Goal: Information Seeking & Learning: Check status

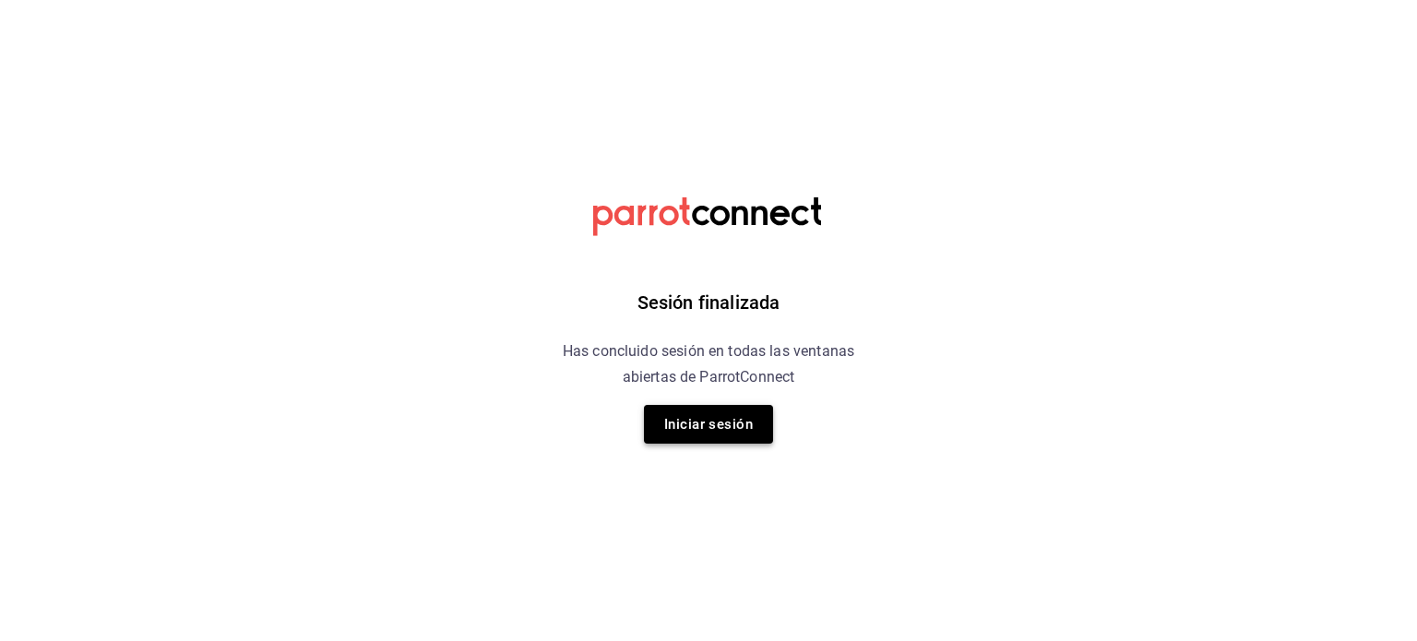
click at [679, 422] on button "Iniciar sesión" at bounding box center [708, 424] width 129 height 39
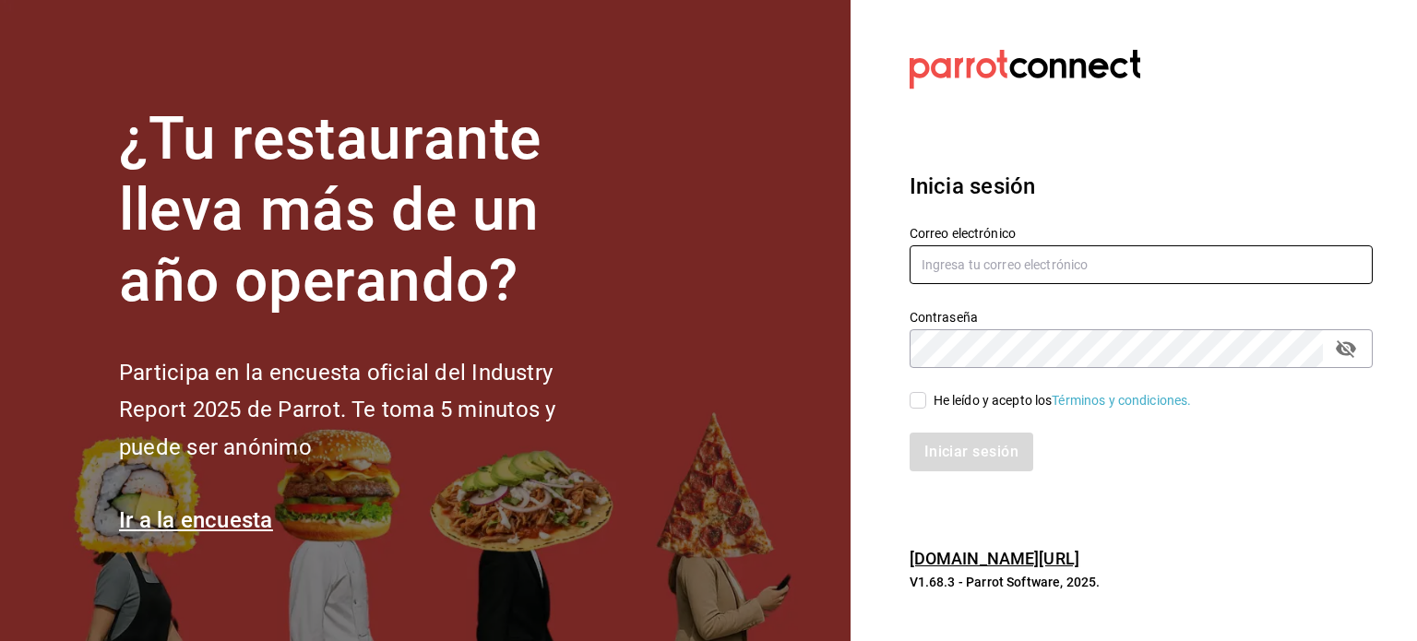
type input "operacioncocina@cafedelprofesor.mx"
click at [939, 393] on div "He leído y acepto los Términos y condiciones." at bounding box center [1062, 400] width 258 height 19
click at [926, 393] on input "He leído y acepto los Términos y condiciones." at bounding box center [917, 400] width 17 height 17
checkbox input "true"
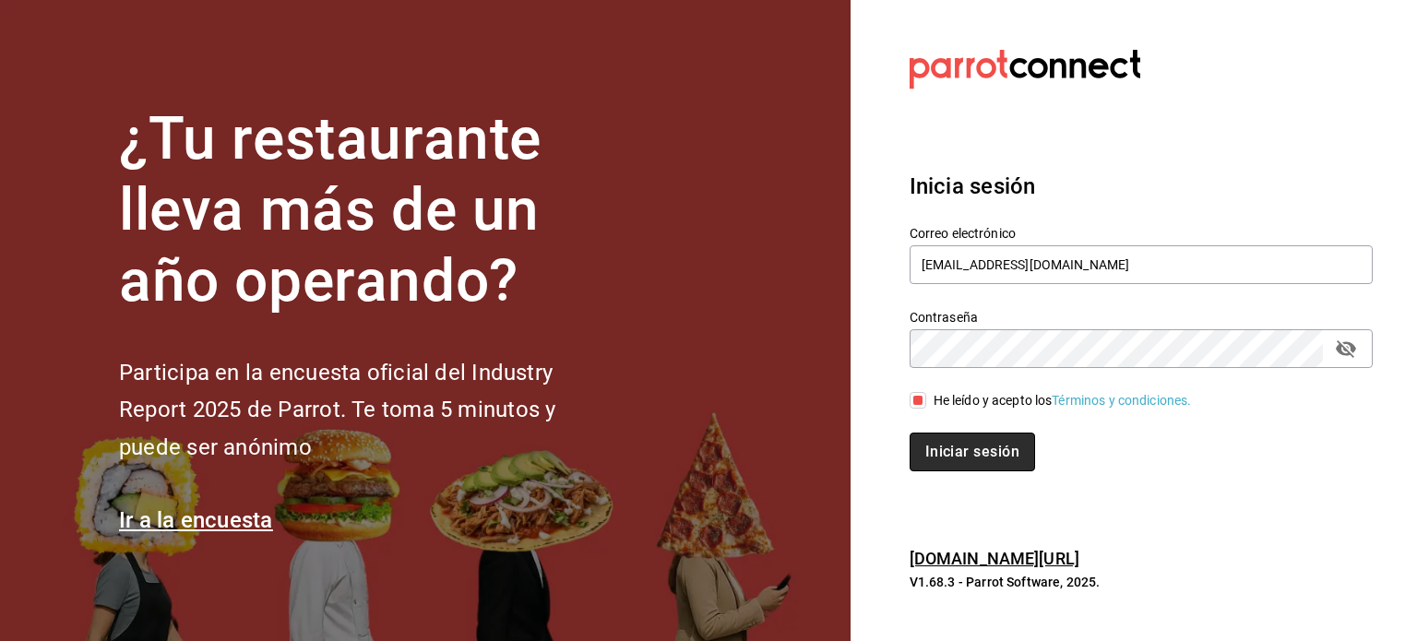
click at [933, 454] on button "Iniciar sesión" at bounding box center [971, 452] width 125 height 39
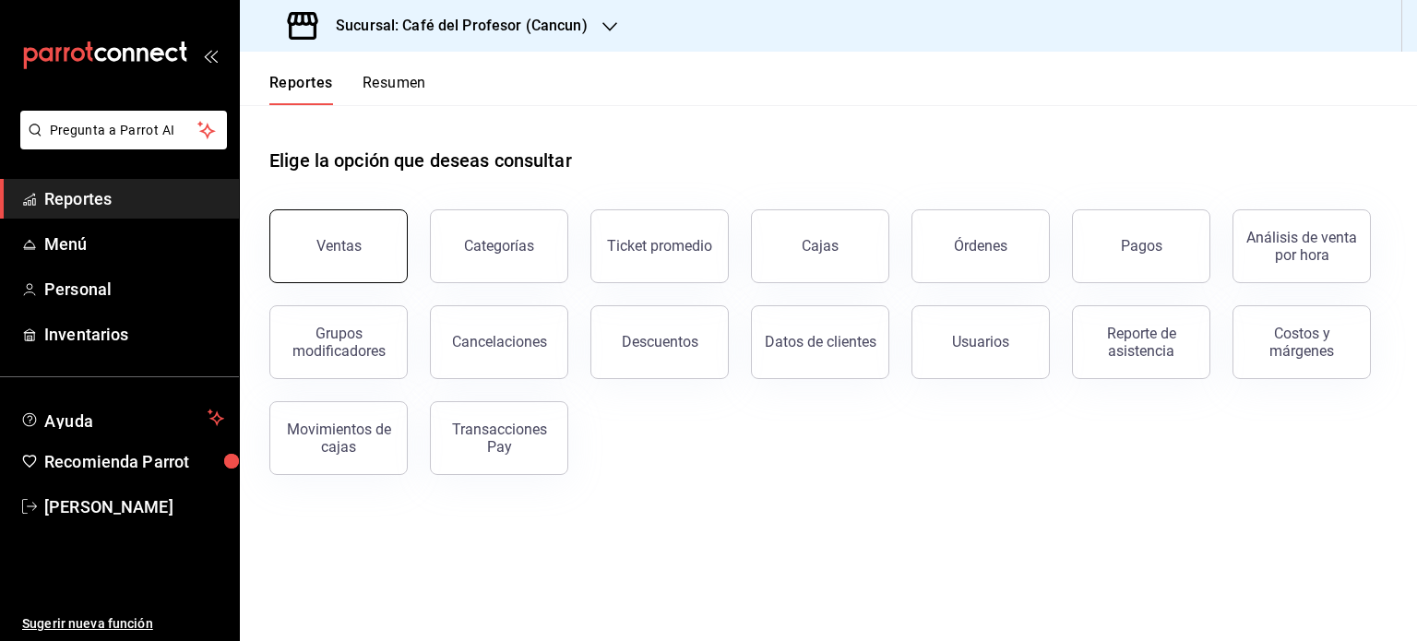
click at [346, 265] on button "Ventas" at bounding box center [338, 246] width 138 height 74
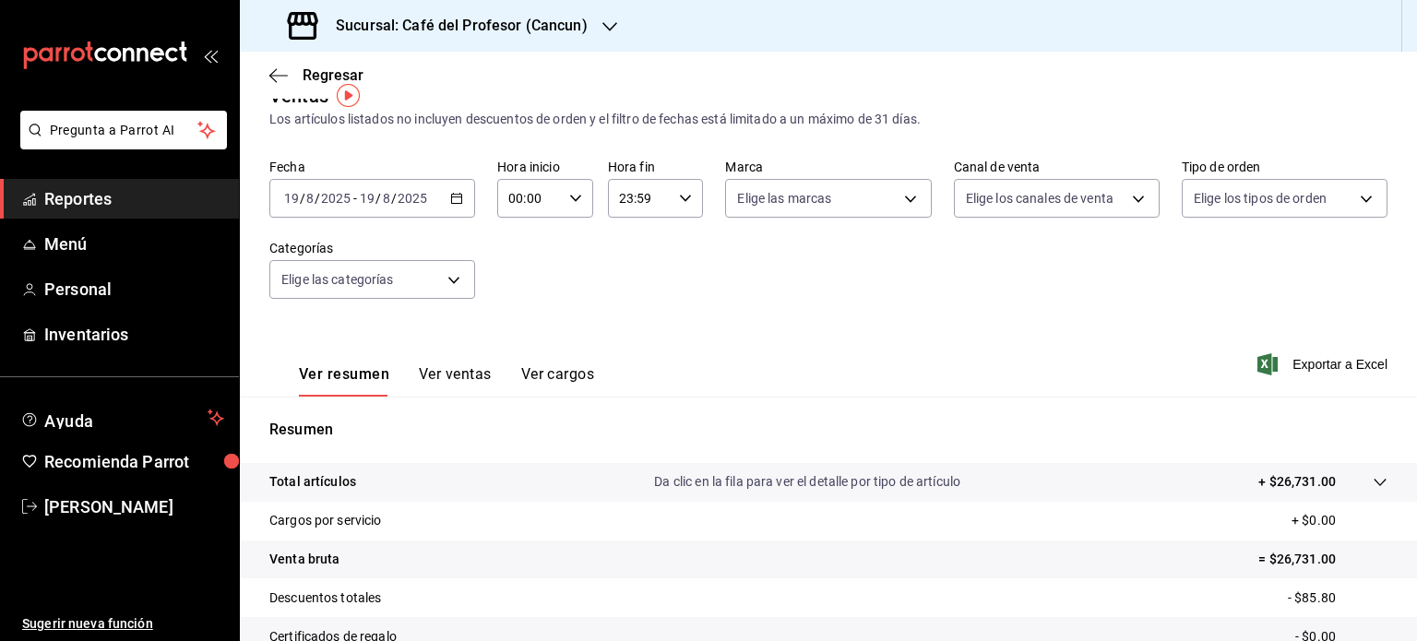
scroll to position [33, 0]
click at [277, 69] on icon "button" at bounding box center [278, 75] width 18 height 17
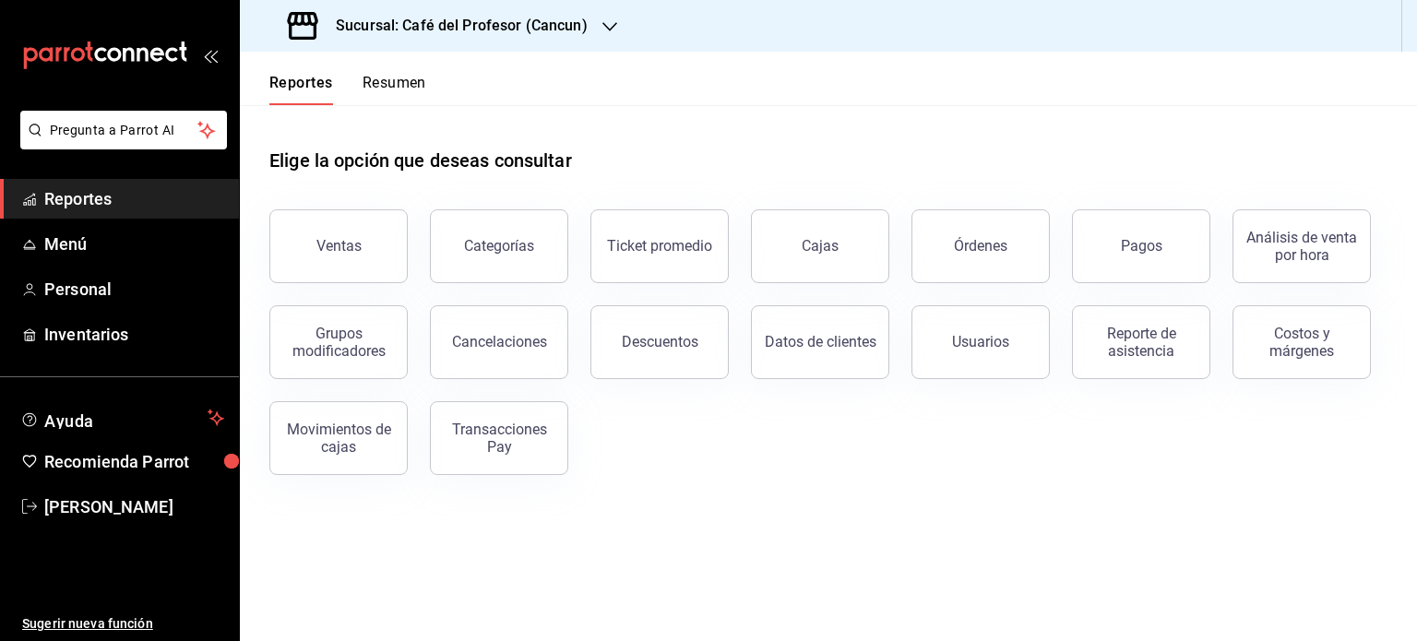
click at [380, 77] on button "Resumen" at bounding box center [394, 89] width 64 height 31
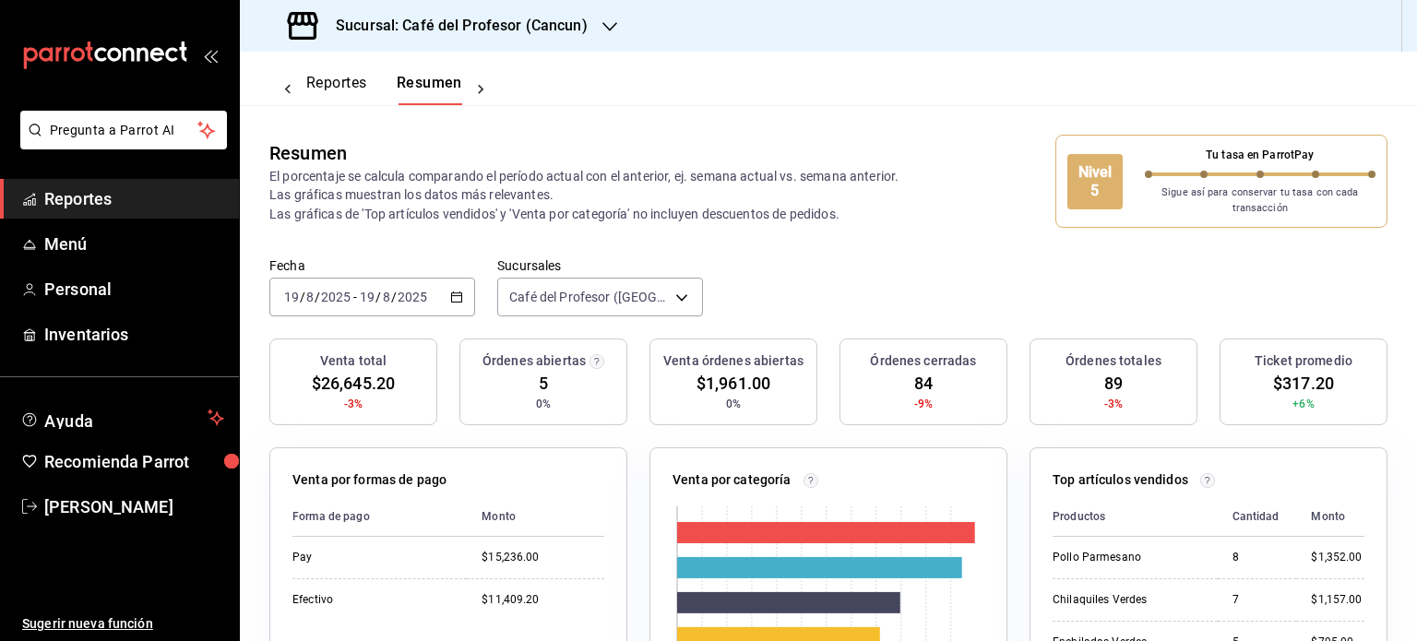
click at [605, 22] on icon "button" at bounding box center [609, 26] width 15 height 15
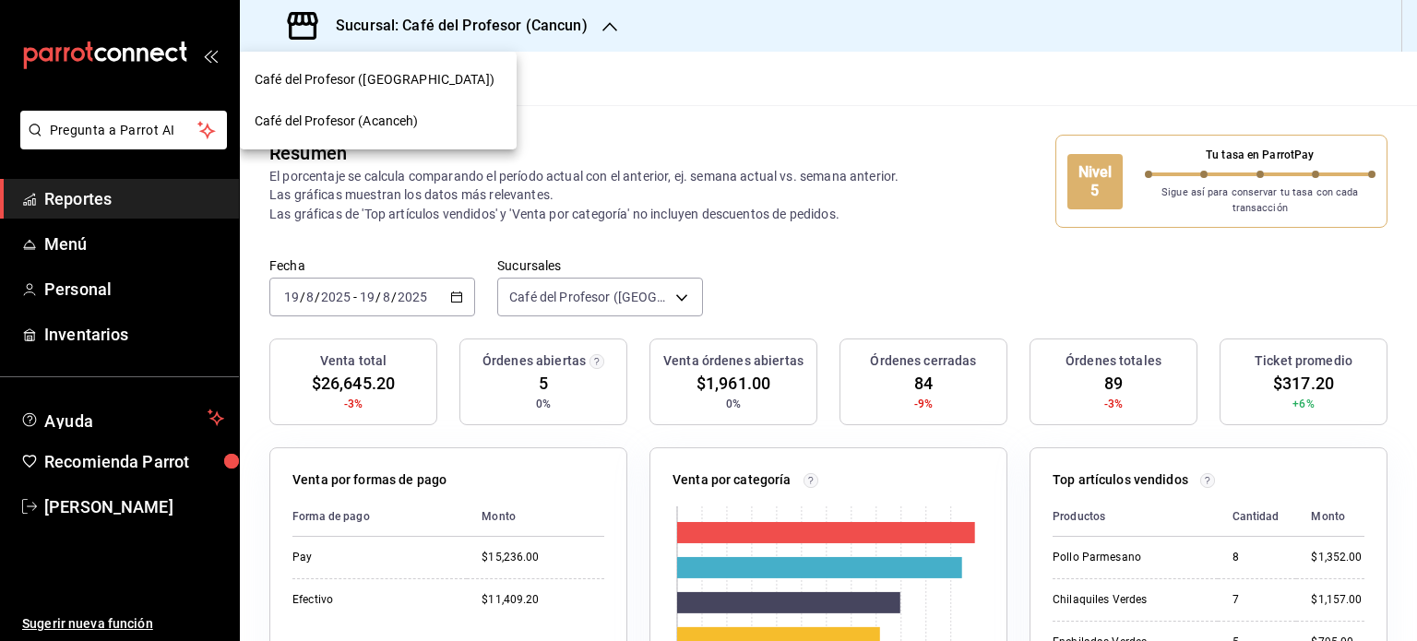
click at [436, 122] on div "Café del Profesor (Acanceh)" at bounding box center [378, 121] width 247 height 19
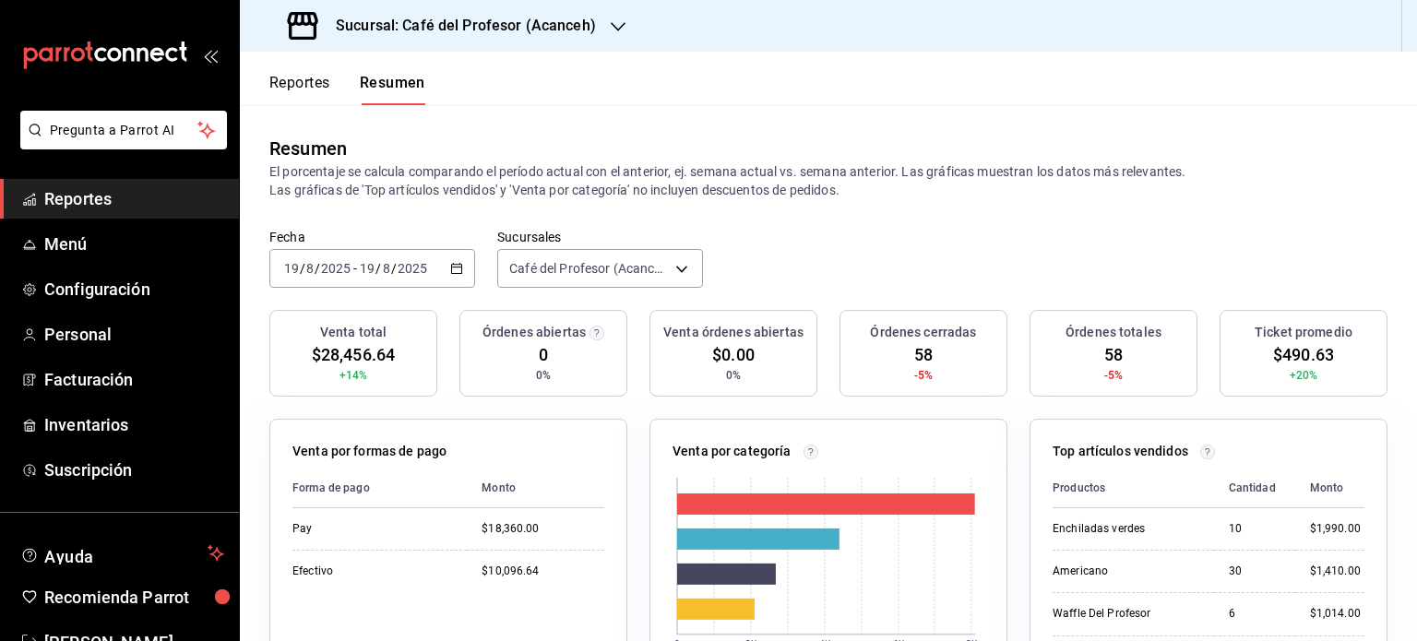
click at [611, 34] on div at bounding box center [618, 26] width 15 height 19
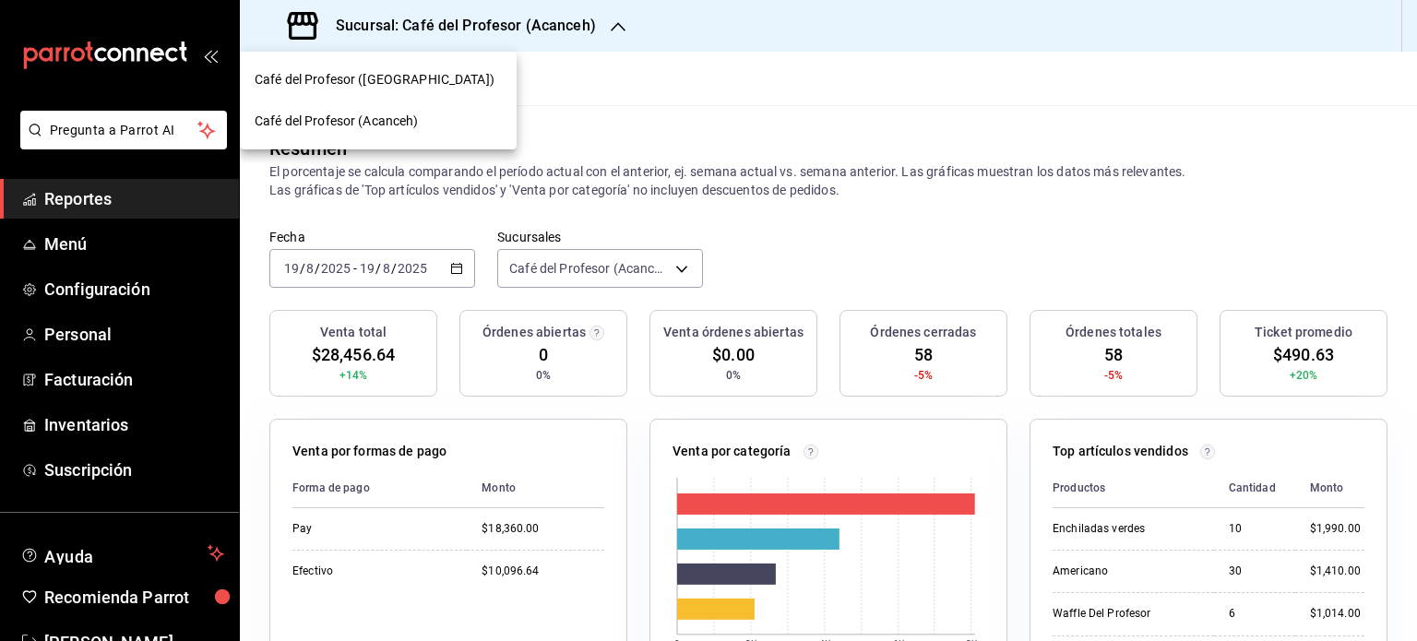
click at [428, 71] on div "Café del Profesor ([GEOGRAPHIC_DATA])" at bounding box center [378, 79] width 247 height 19
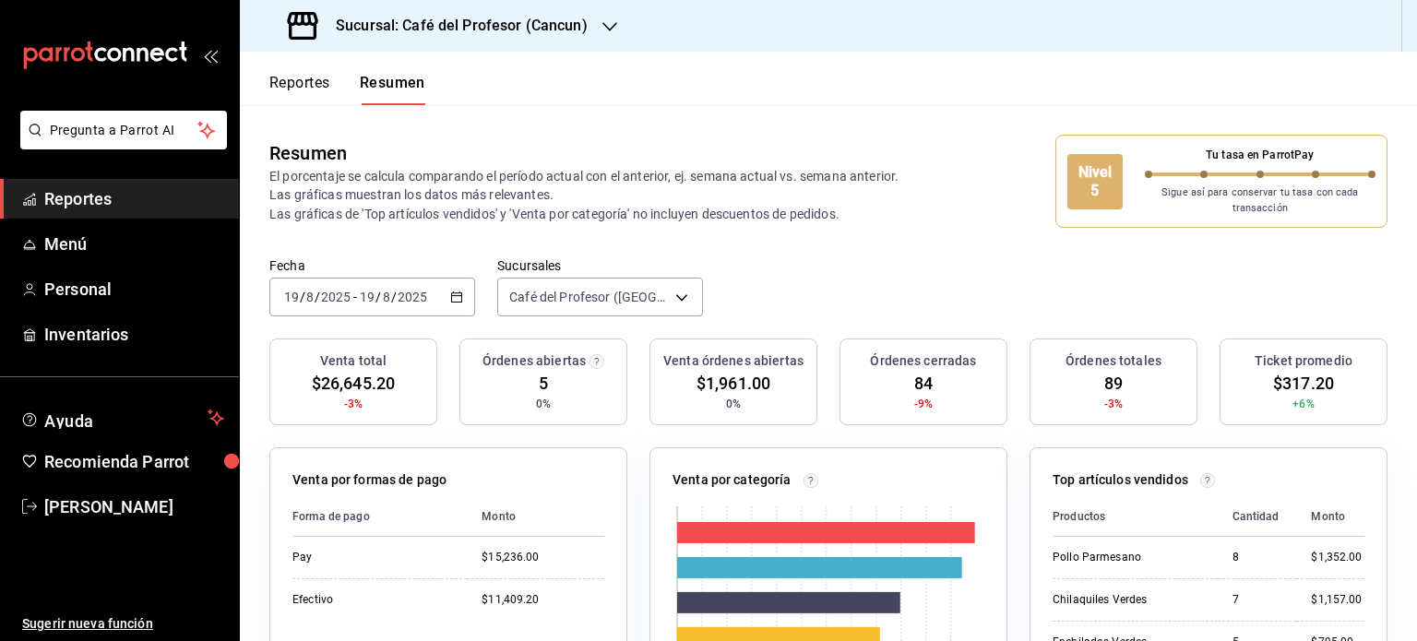
click at [602, 17] on div at bounding box center [609, 26] width 15 height 19
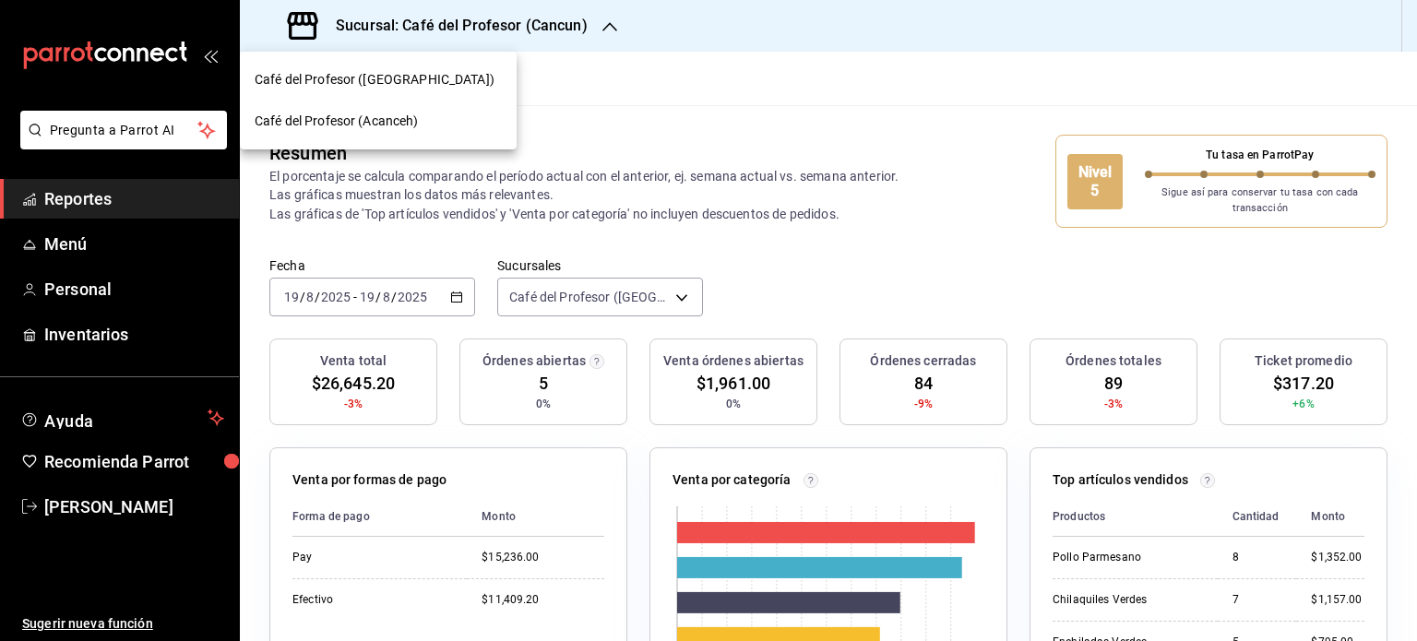
drag, startPoint x: 428, startPoint y: 125, endPoint x: 384, endPoint y: 112, distance: 46.1
drag, startPoint x: 384, startPoint y: 112, endPoint x: 325, endPoint y: 121, distance: 59.7
click at [325, 121] on span "Café del Profesor (Acanceh)" at bounding box center [337, 121] width 164 height 19
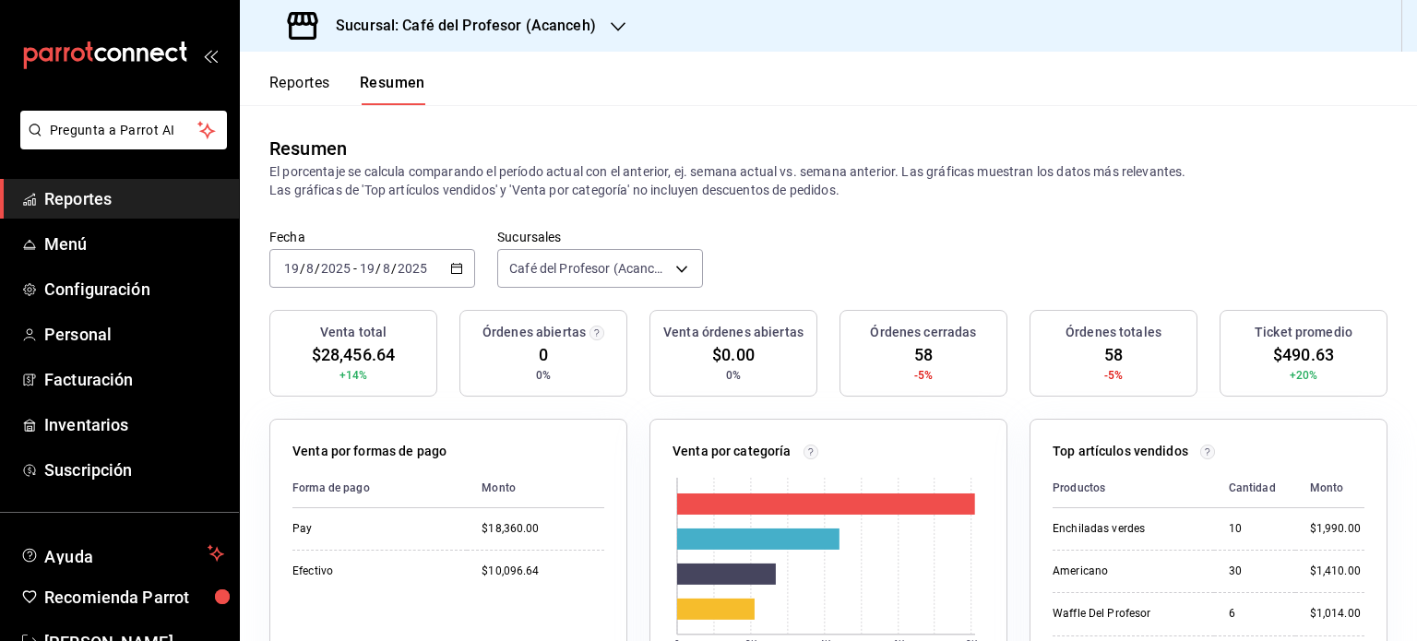
click at [615, 30] on icon "button" at bounding box center [618, 26] width 15 height 15
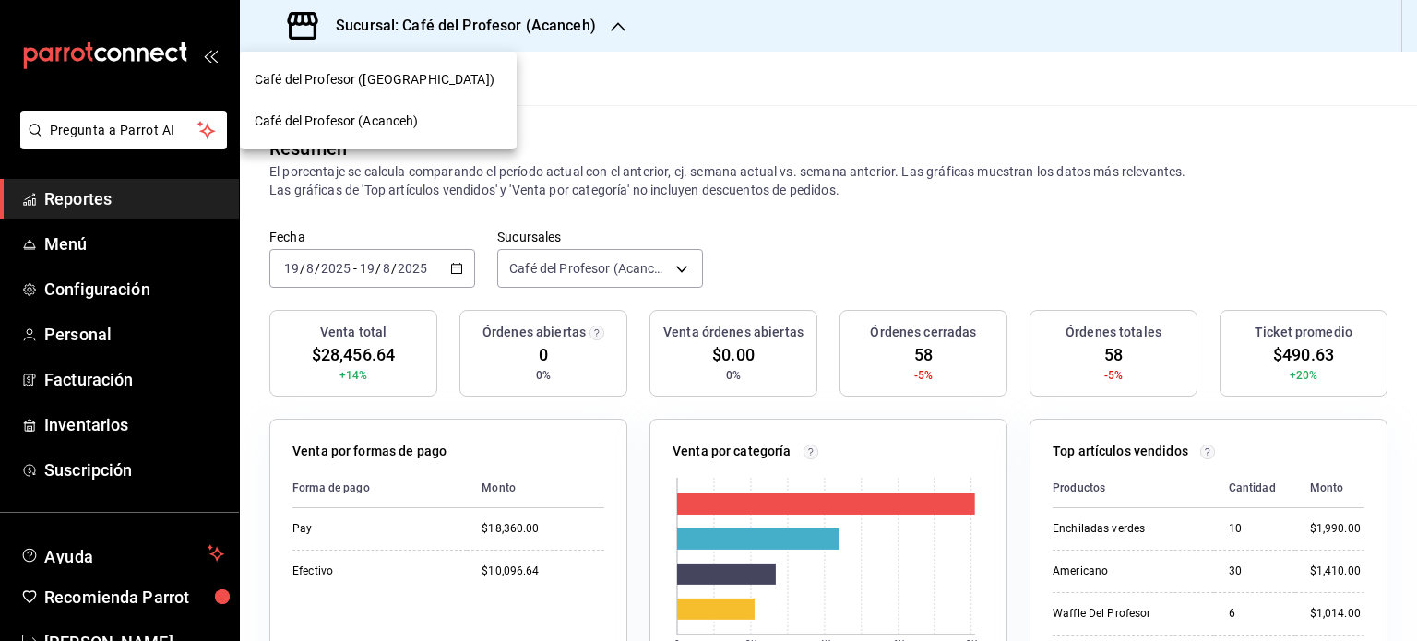
click at [601, 170] on div at bounding box center [708, 320] width 1417 height 641
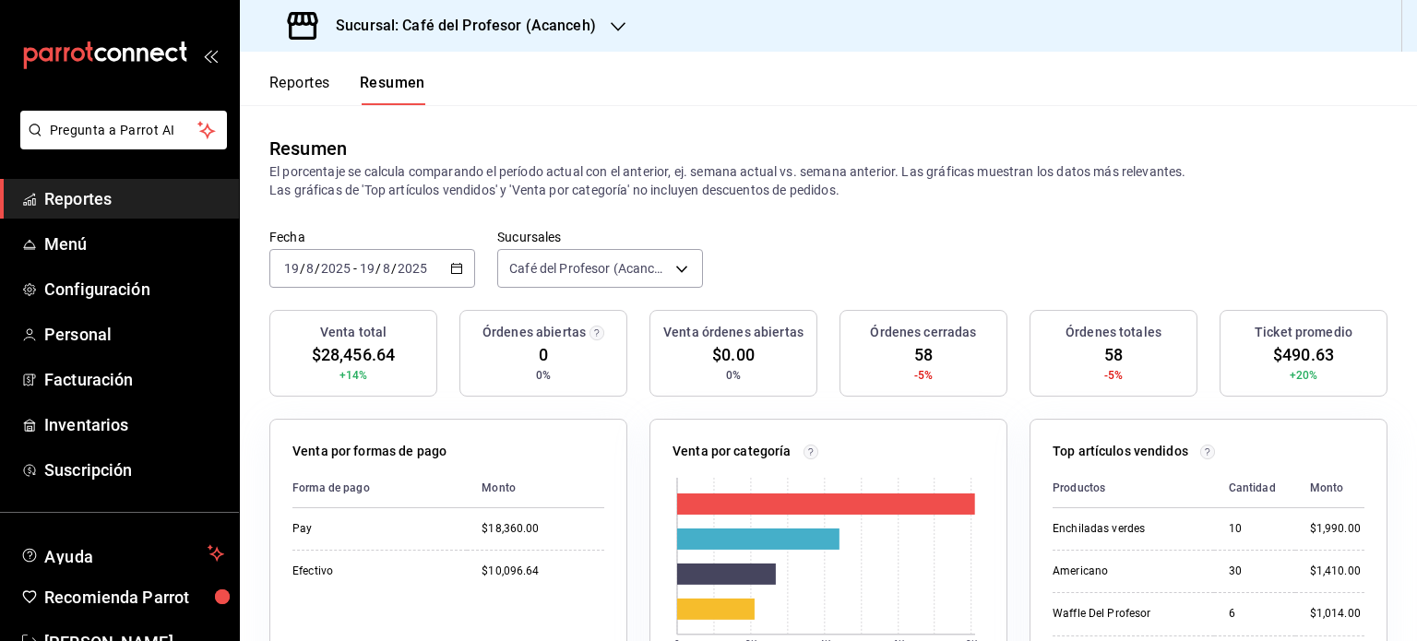
click at [319, 85] on button "Reportes" at bounding box center [299, 89] width 61 height 31
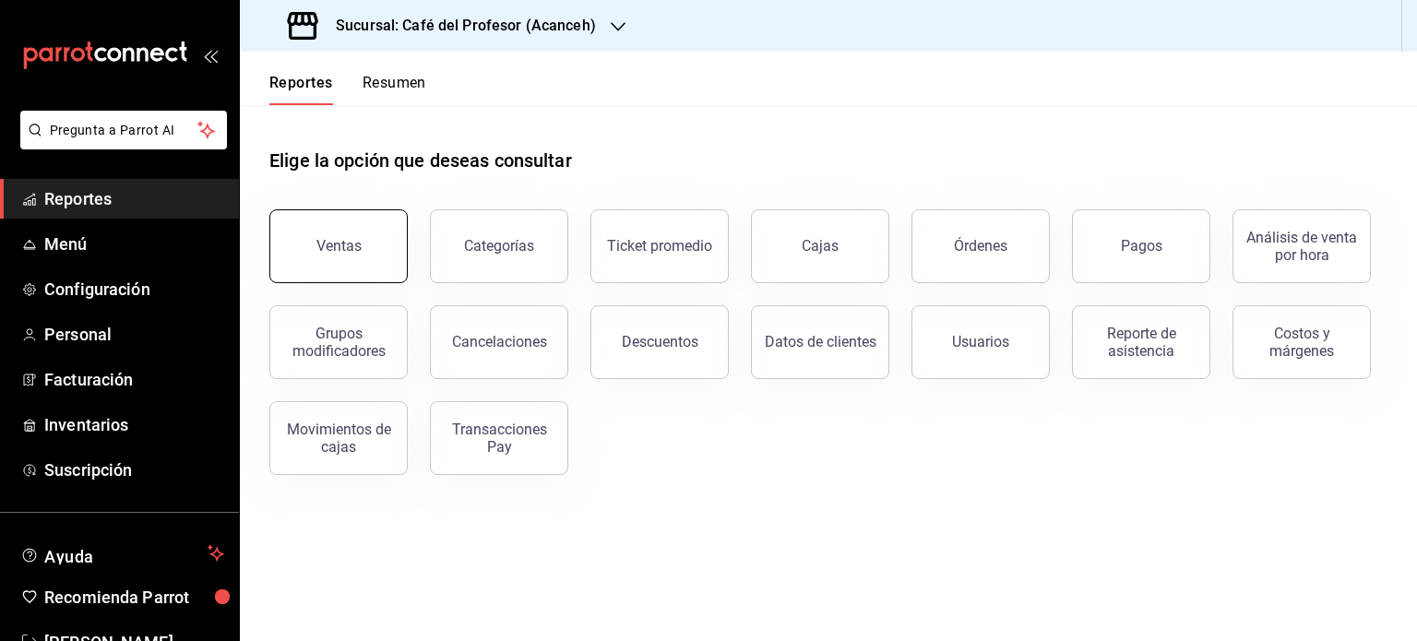
click at [341, 226] on button "Ventas" at bounding box center [338, 246] width 138 height 74
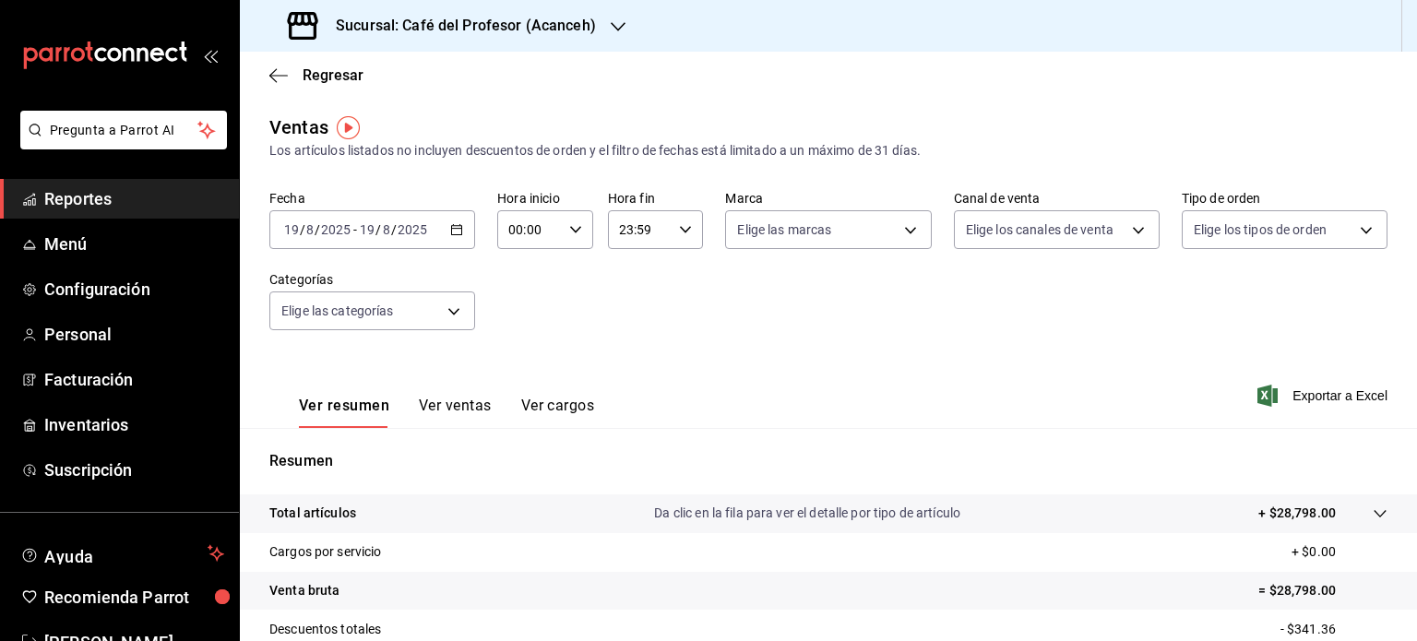
click at [455, 233] on icon "button" at bounding box center [456, 229] width 13 height 13
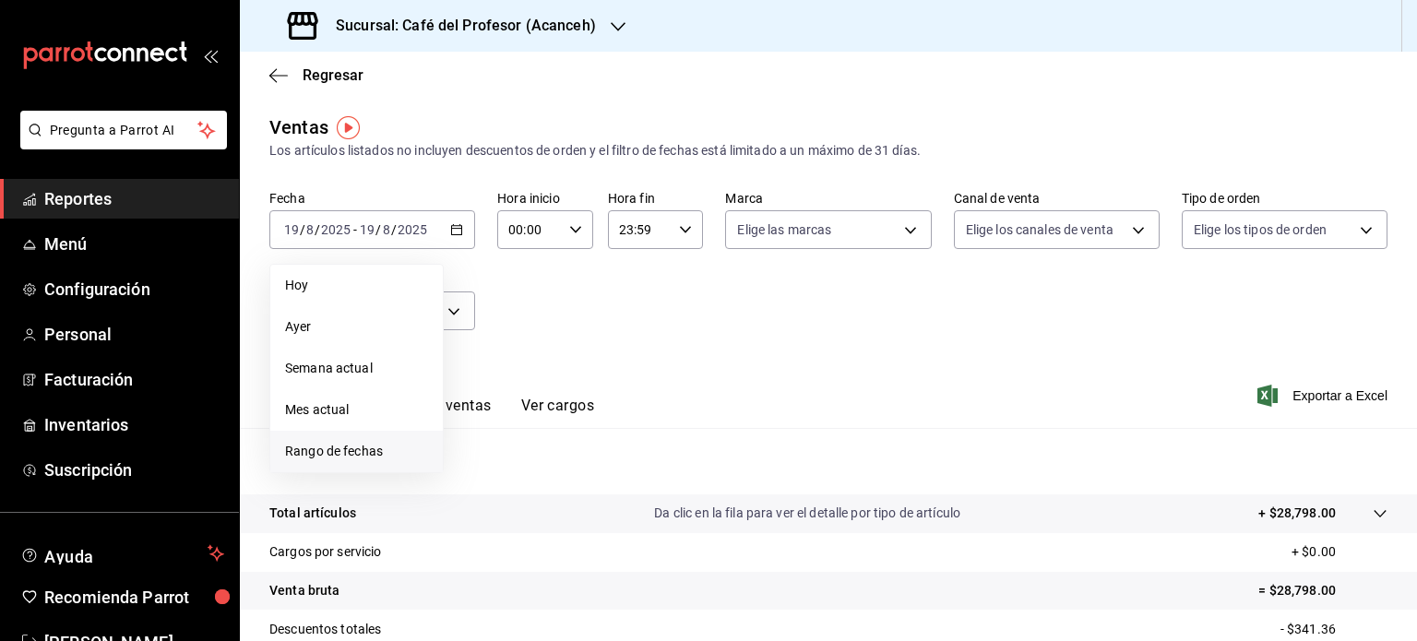
click at [393, 449] on span "Rango de fechas" at bounding box center [356, 451] width 143 height 19
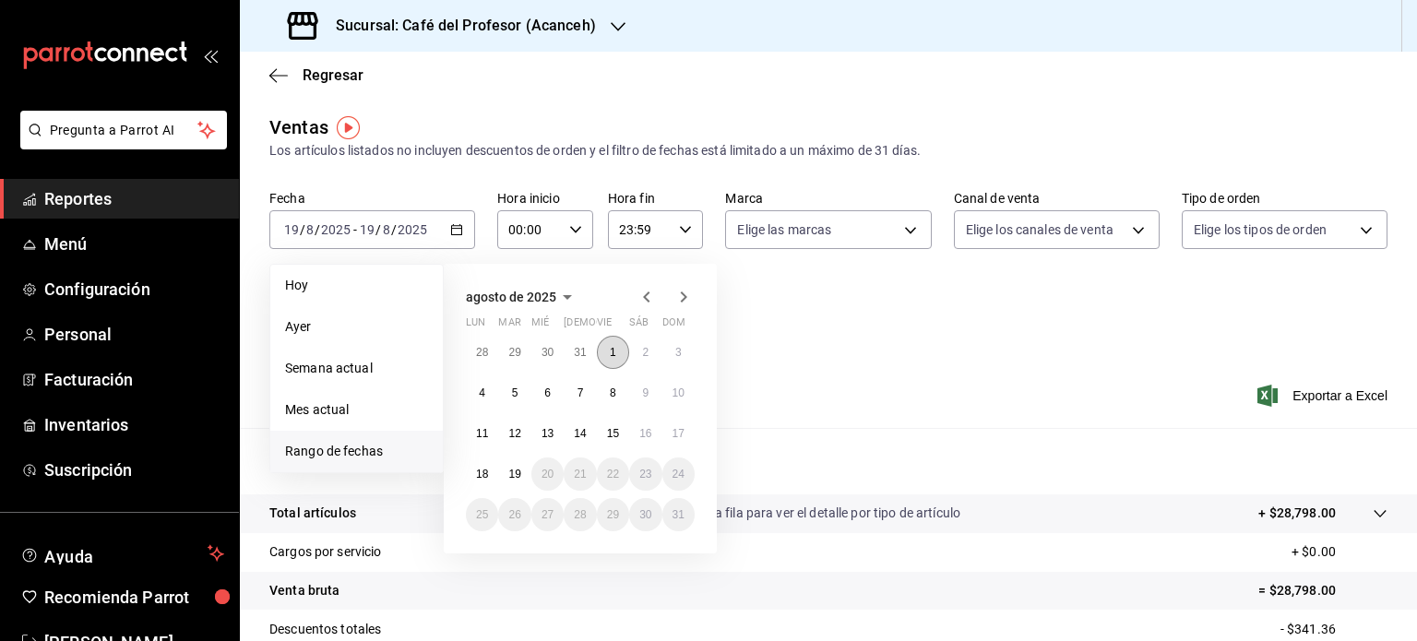
click at [609, 353] on button "1" at bounding box center [613, 352] width 32 height 33
click at [518, 478] on abbr "19" at bounding box center [514, 474] width 12 height 13
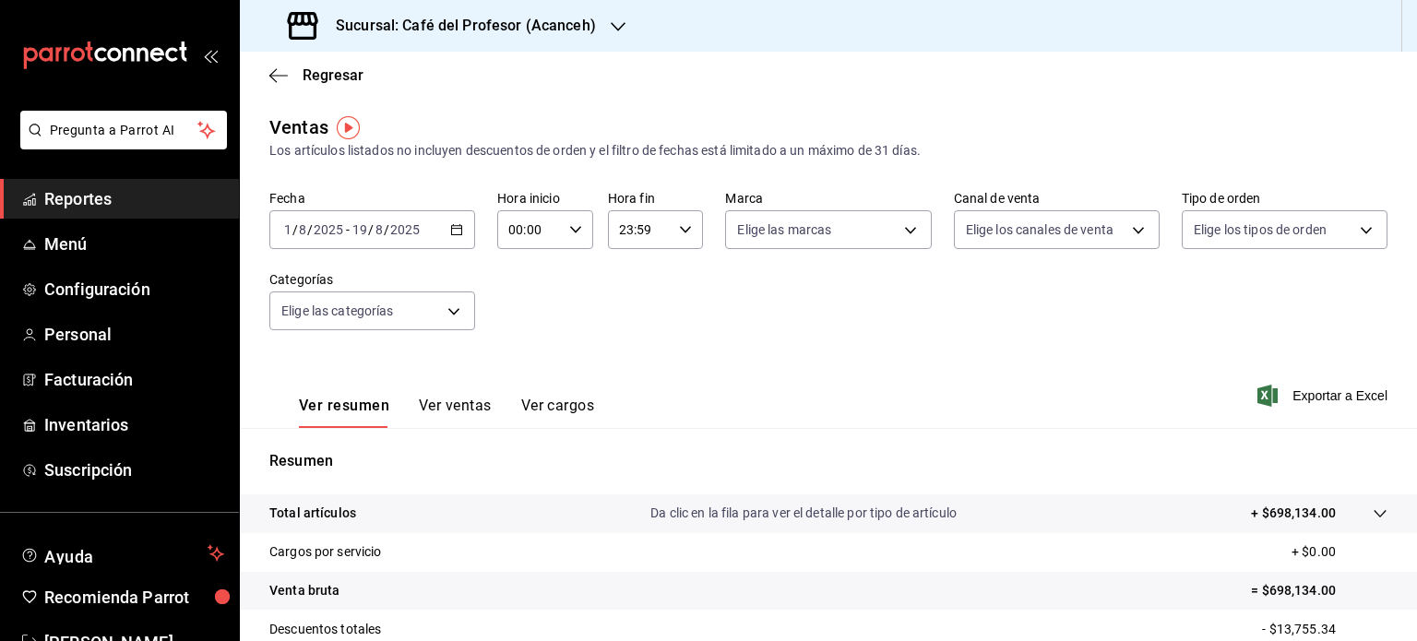
click at [612, 26] on icon "button" at bounding box center [618, 26] width 15 height 15
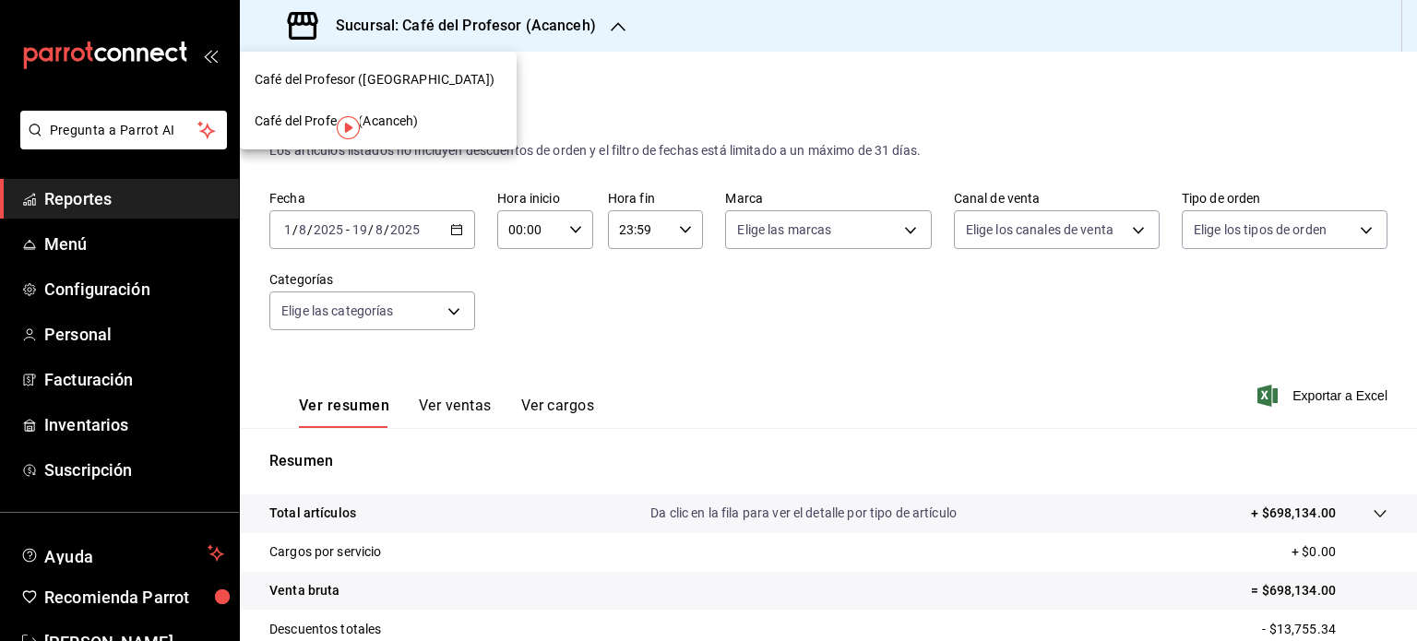
click at [432, 73] on div "Café del Profesor ([GEOGRAPHIC_DATA])" at bounding box center [378, 79] width 247 height 19
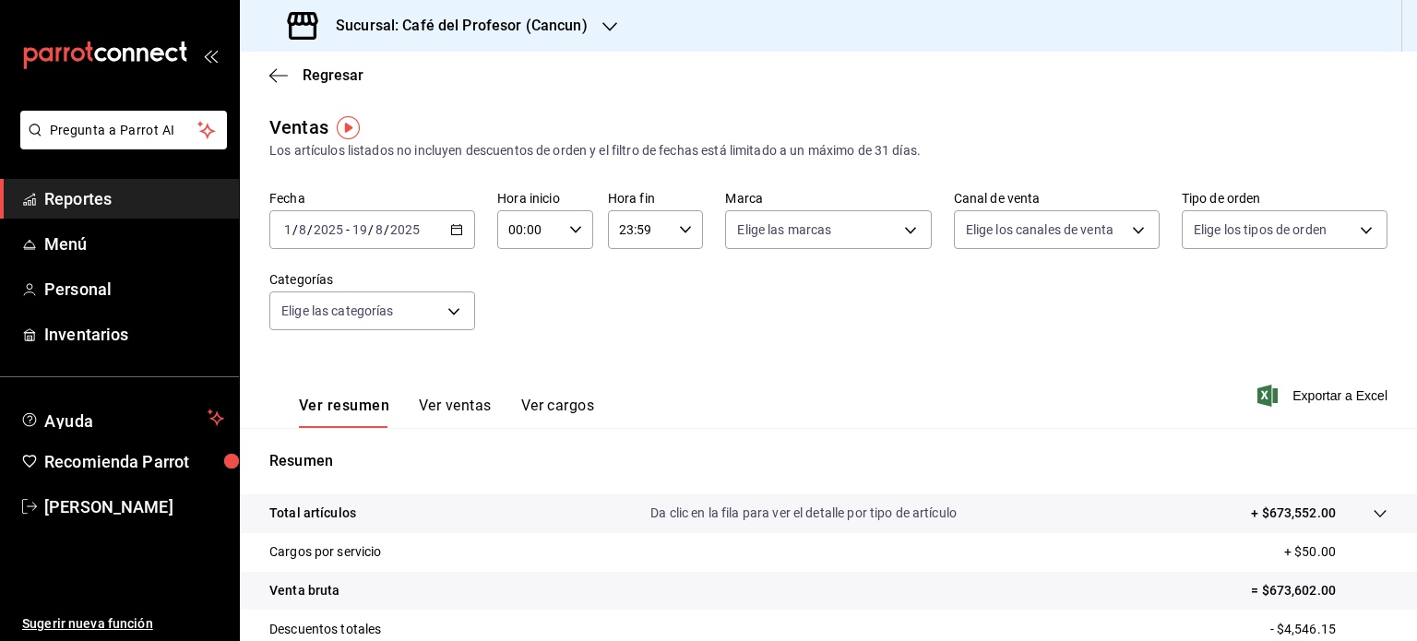
click at [602, 25] on icon "button" at bounding box center [609, 26] width 15 height 9
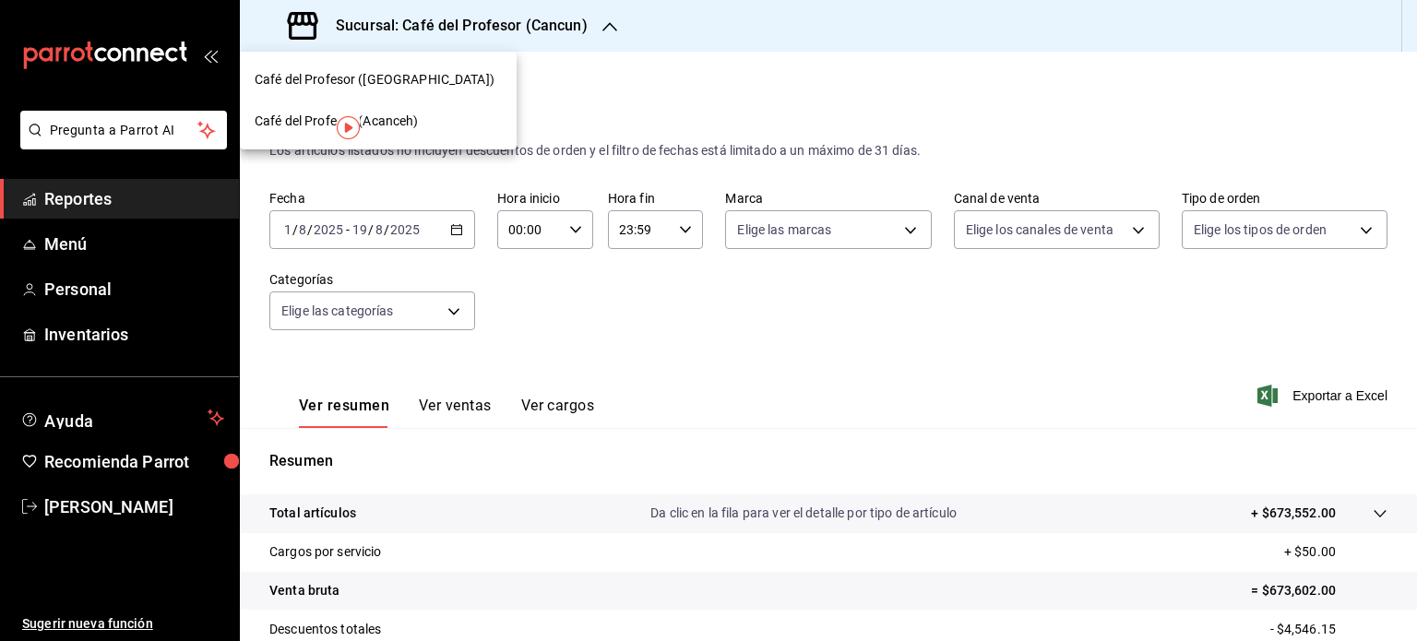
click at [443, 110] on div "Café del Profesor (Acanceh)" at bounding box center [378, 122] width 277 height 42
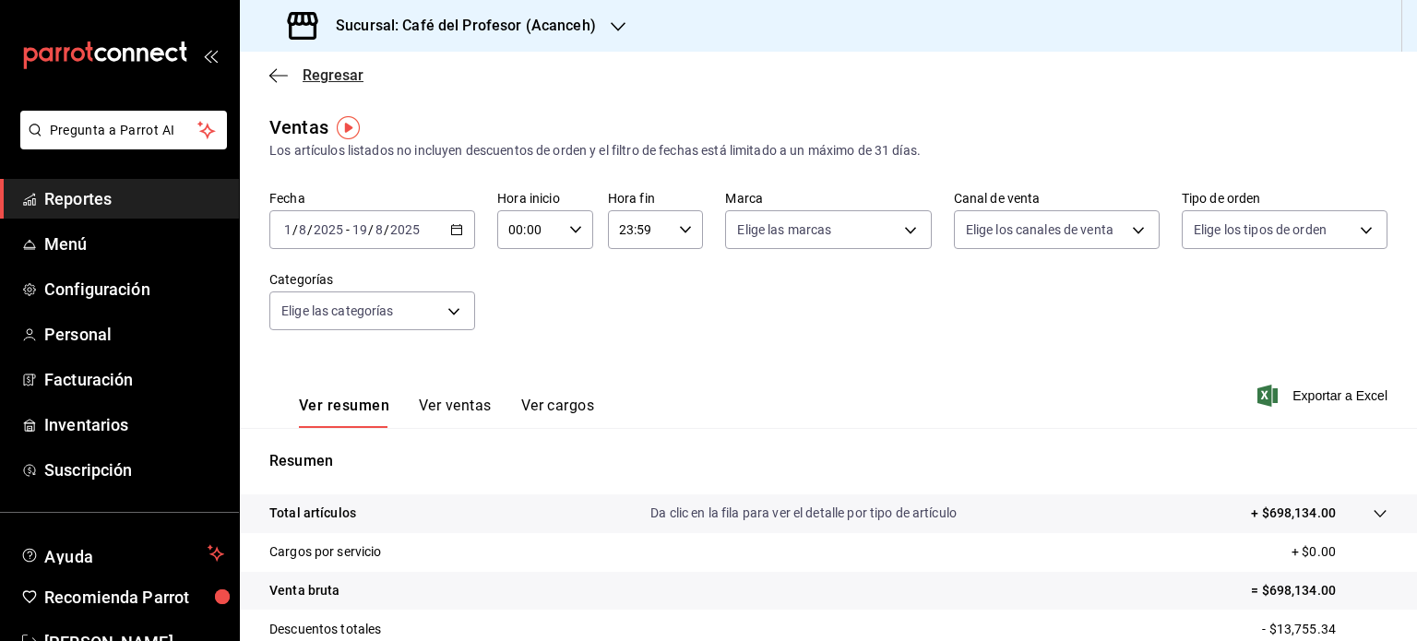
click at [274, 75] on icon "button" at bounding box center [278, 75] width 18 height 1
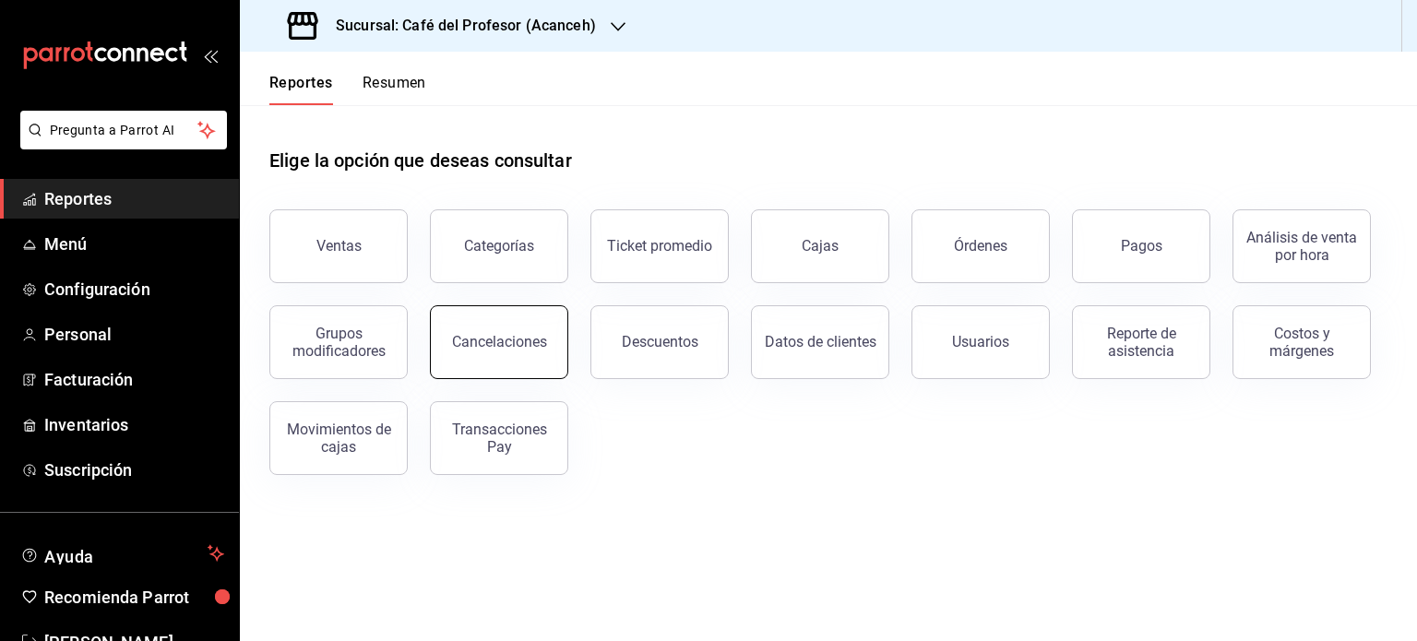
click at [547, 351] on button "Cancelaciones" at bounding box center [499, 342] width 138 height 74
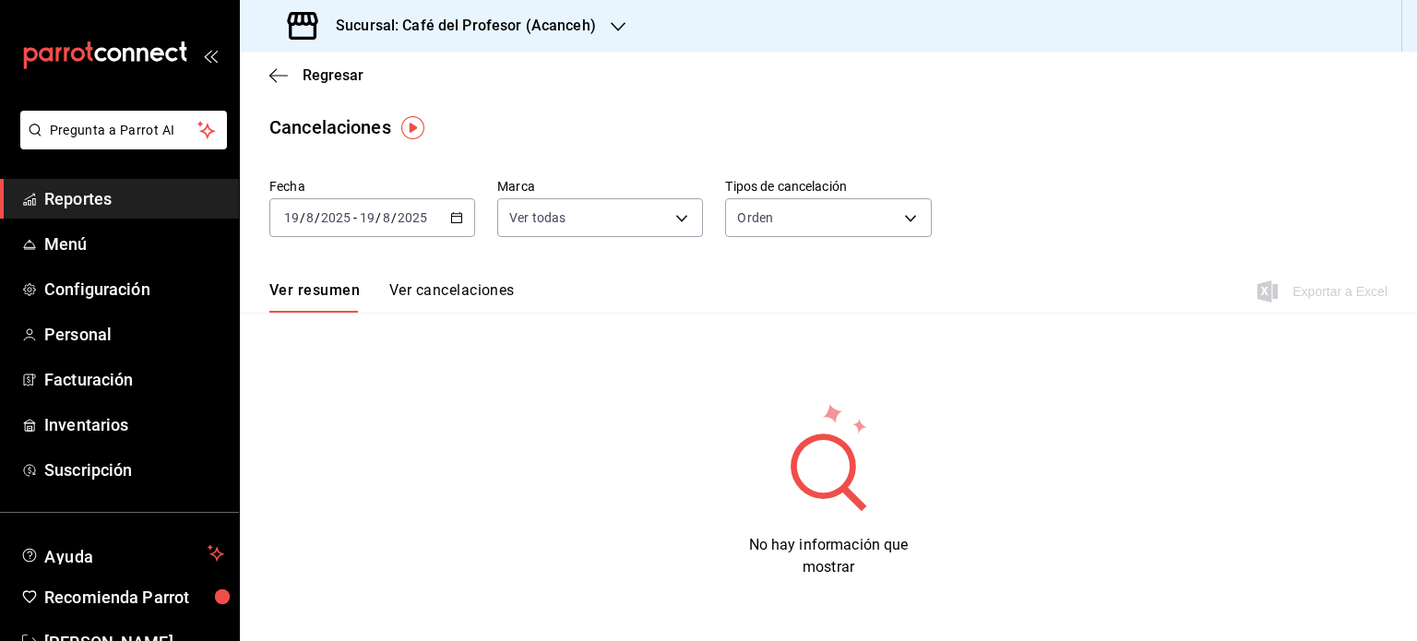
click at [483, 291] on button "Ver cancelaciones" at bounding box center [451, 296] width 125 height 31
click at [459, 220] on icon "button" at bounding box center [456, 217] width 13 height 13
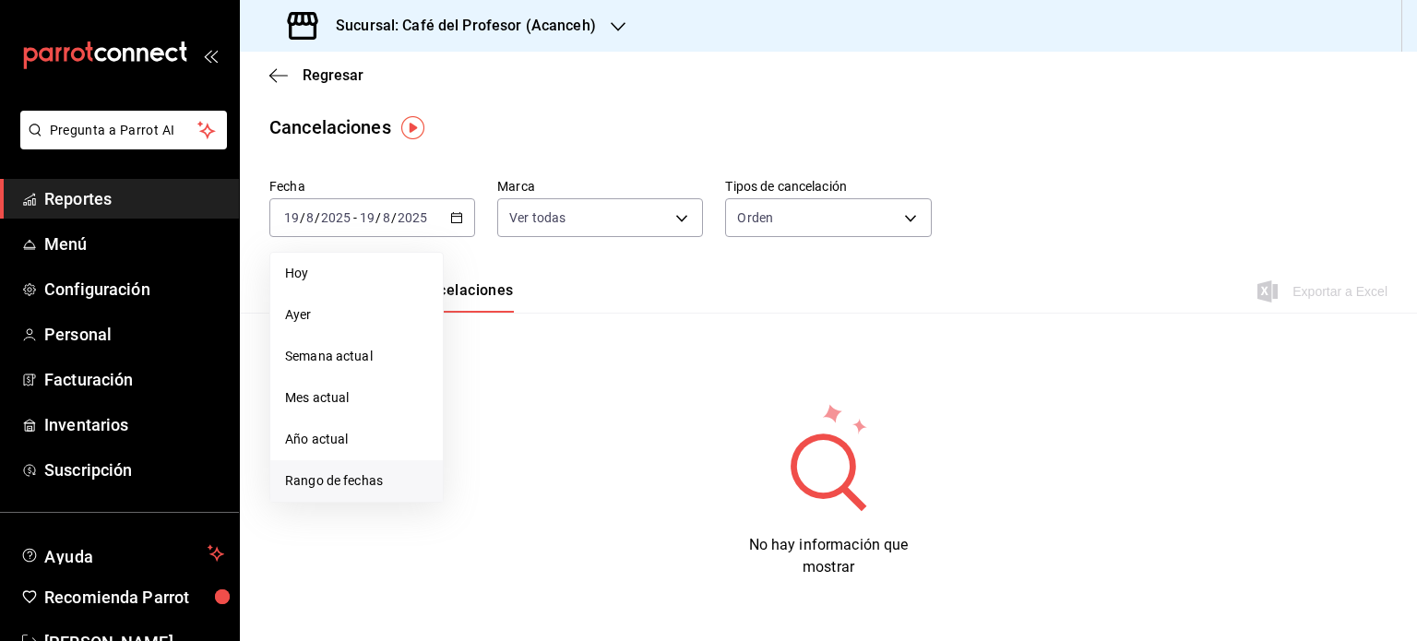
click at [353, 477] on span "Rango de fechas" at bounding box center [356, 480] width 143 height 19
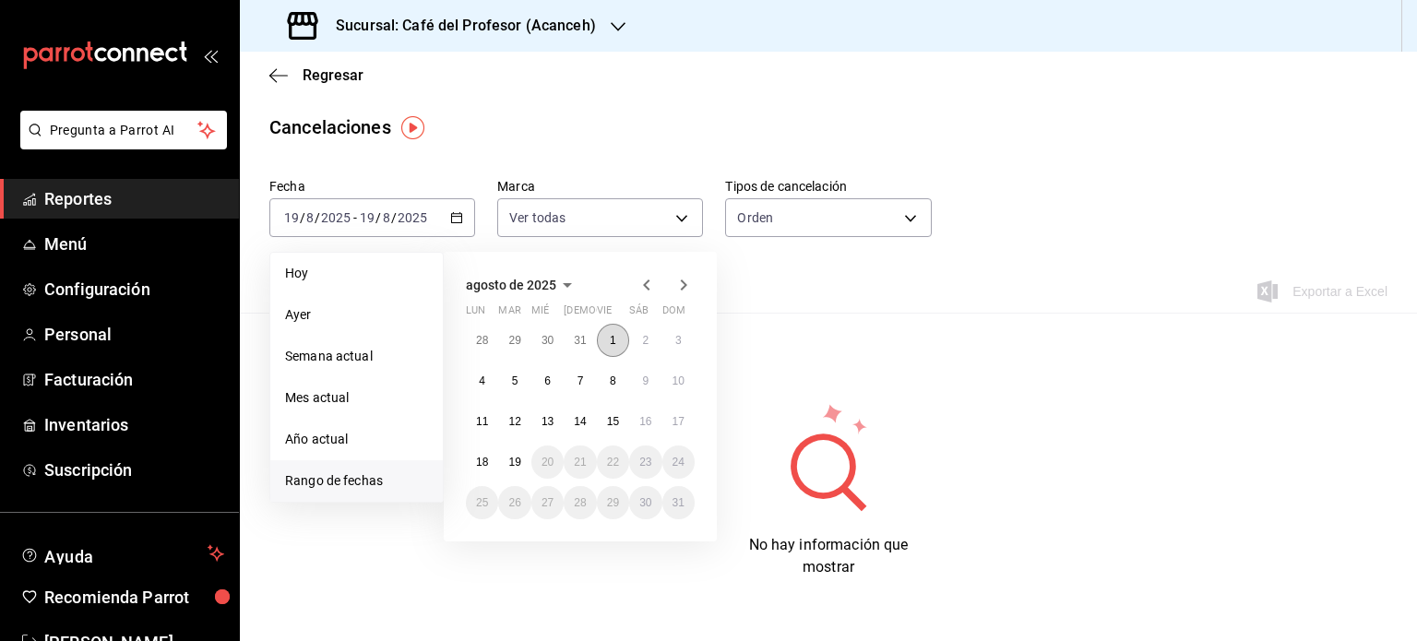
click at [610, 342] on abbr "1" at bounding box center [613, 340] width 6 height 13
click at [517, 458] on abbr "19" at bounding box center [514, 462] width 12 height 13
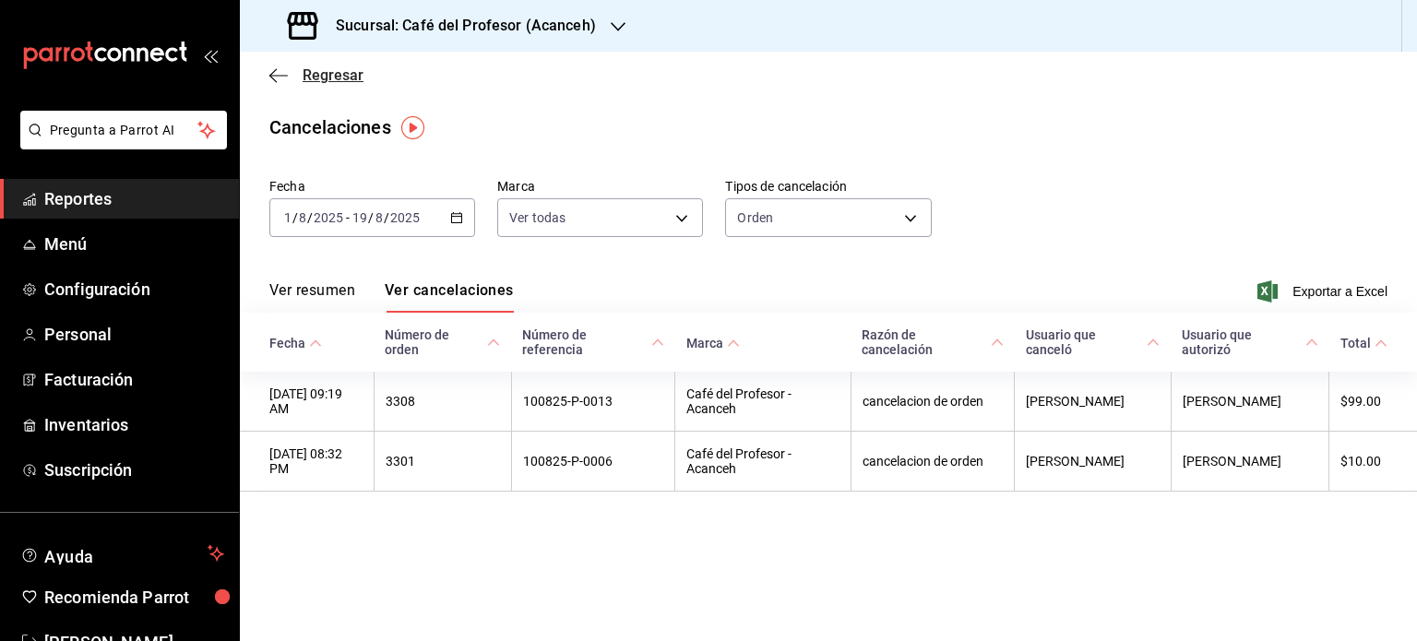
click at [272, 77] on icon "button" at bounding box center [272, 75] width 7 height 14
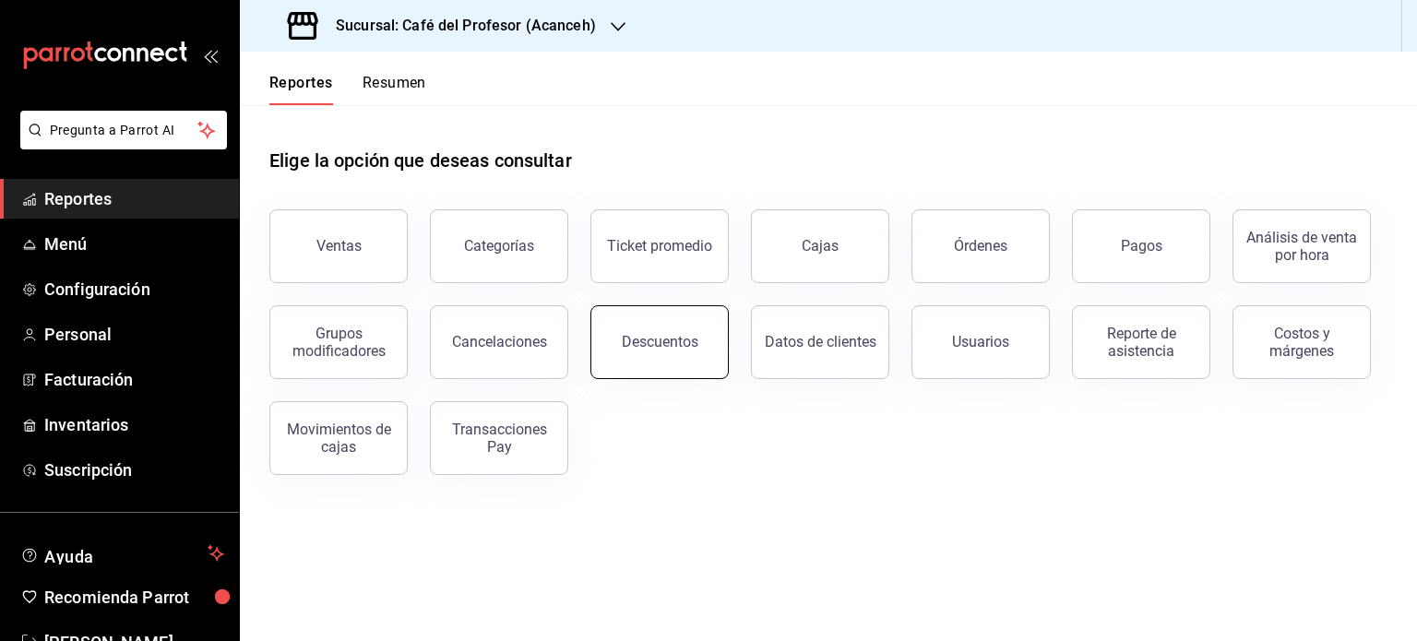
click at [648, 362] on button "Descuentos" at bounding box center [659, 342] width 138 height 74
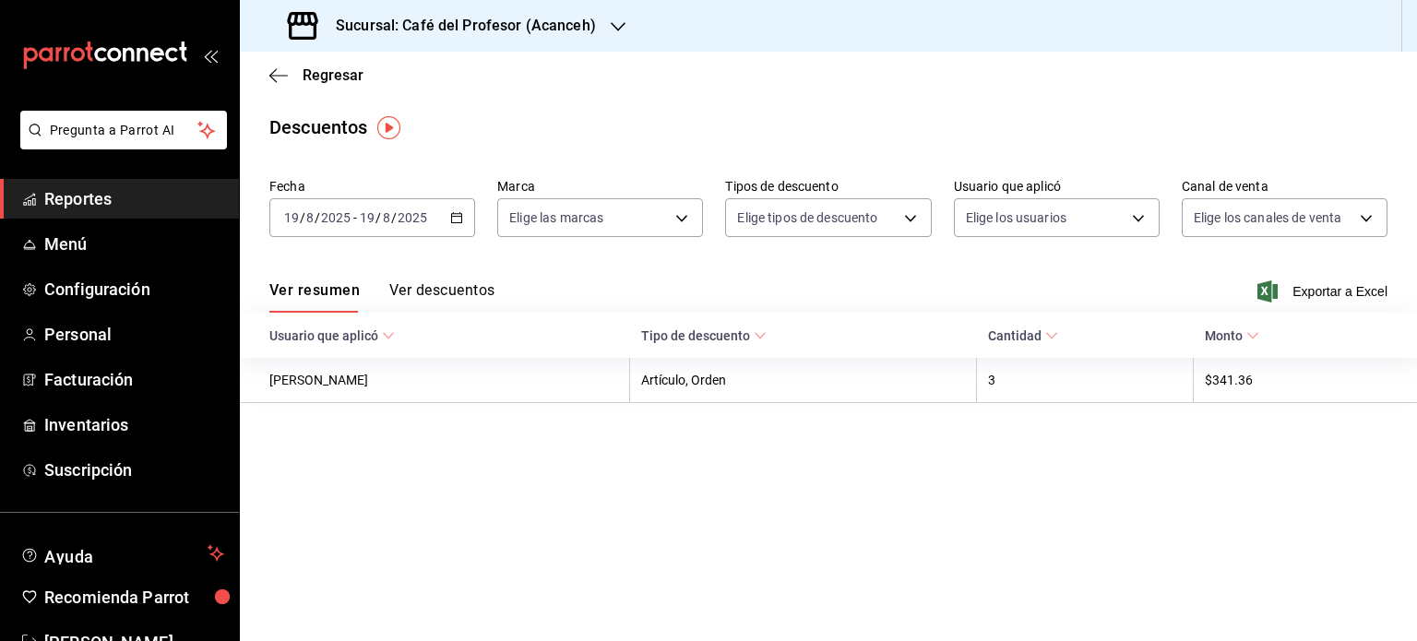
click at [465, 221] on div "2025-08-19 19 / 8 / 2025 - 2025-08-19 19 / 8 / 2025" at bounding box center [372, 217] width 206 height 39
click at [461, 219] on icon "button" at bounding box center [456, 217] width 13 height 13
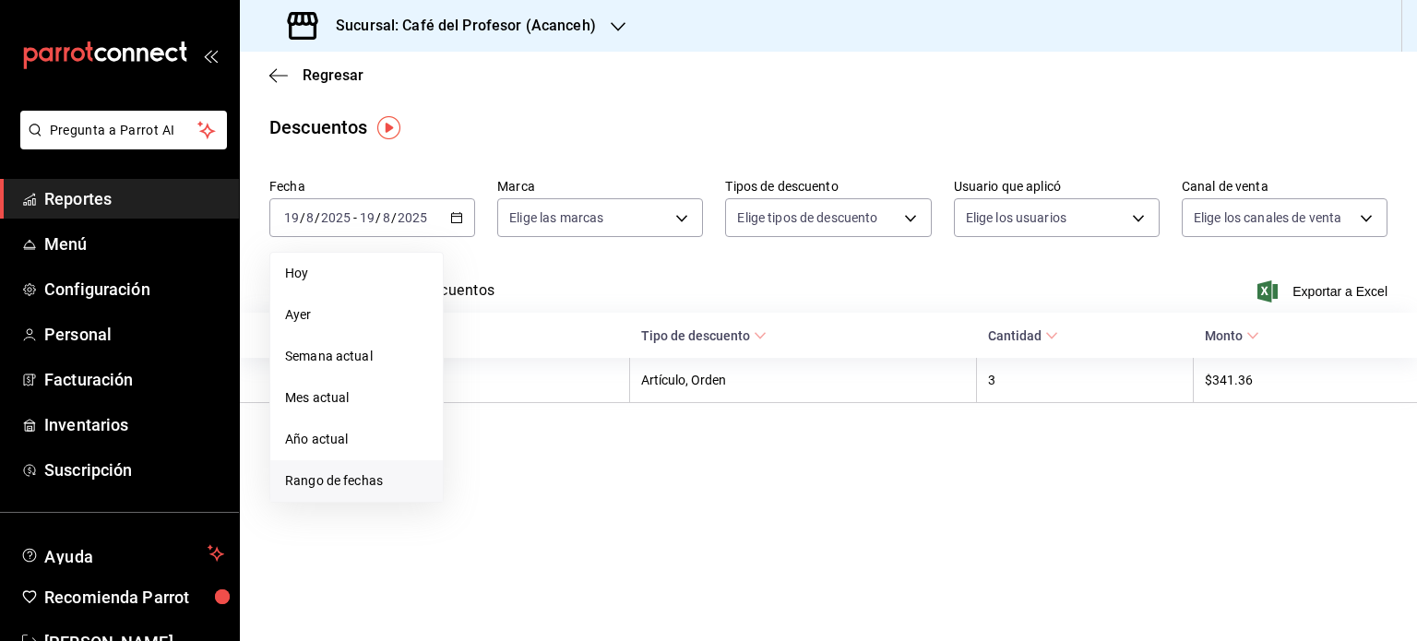
click at [369, 481] on span "Rango de fechas" at bounding box center [356, 480] width 143 height 19
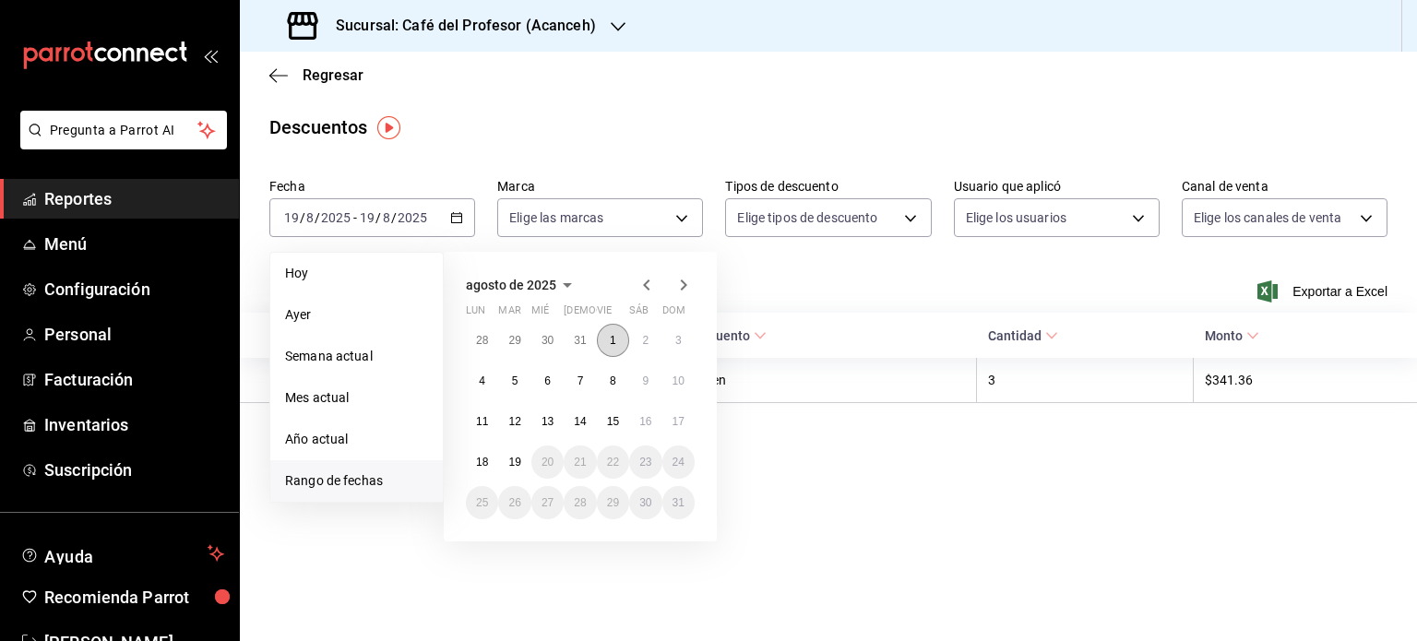
click at [615, 342] on abbr "1" at bounding box center [613, 340] width 6 height 13
click at [510, 458] on abbr "19" at bounding box center [514, 462] width 12 height 13
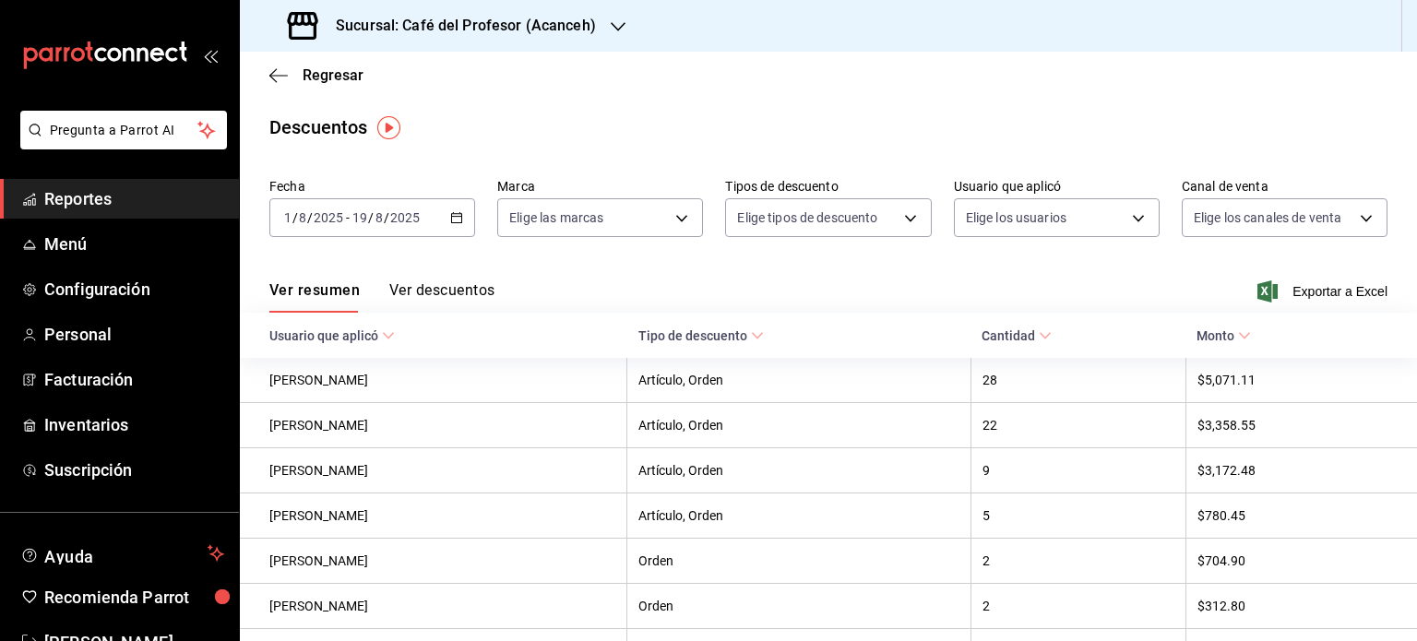
click at [267, 74] on div "Regresar" at bounding box center [828, 75] width 1177 height 47
click at [277, 73] on icon "button" at bounding box center [278, 75] width 18 height 17
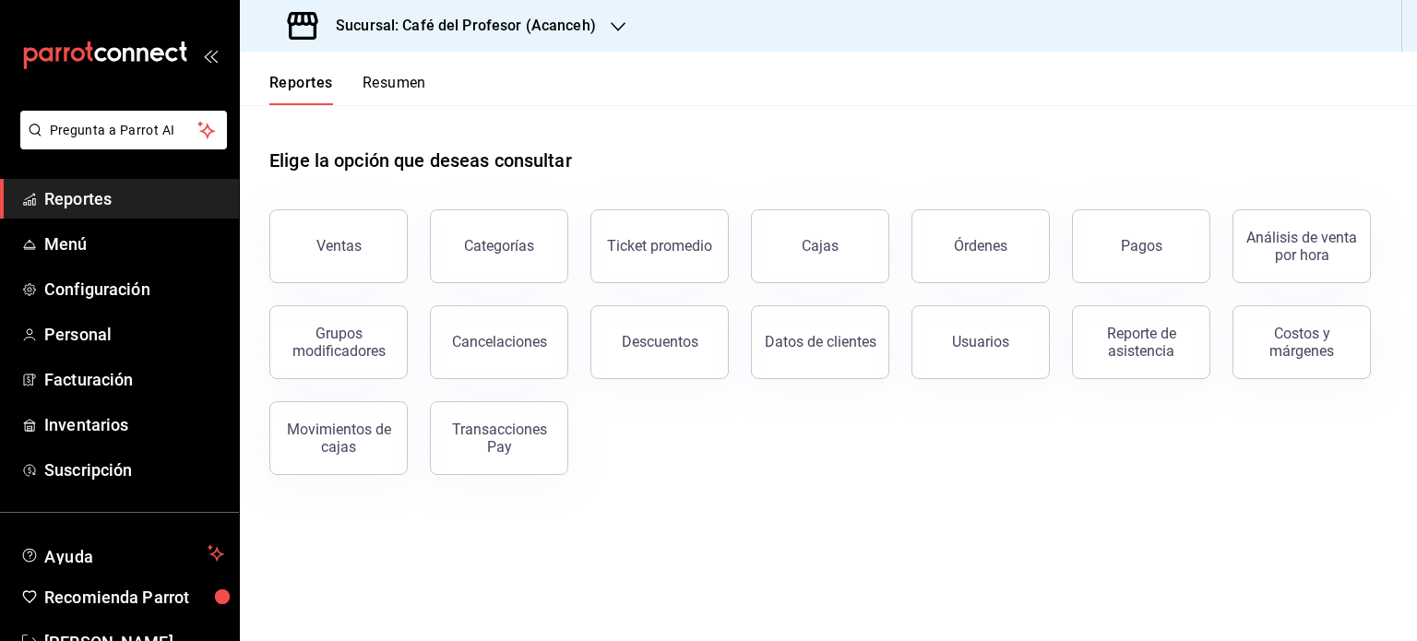
click at [615, 21] on icon "button" at bounding box center [618, 26] width 15 height 15
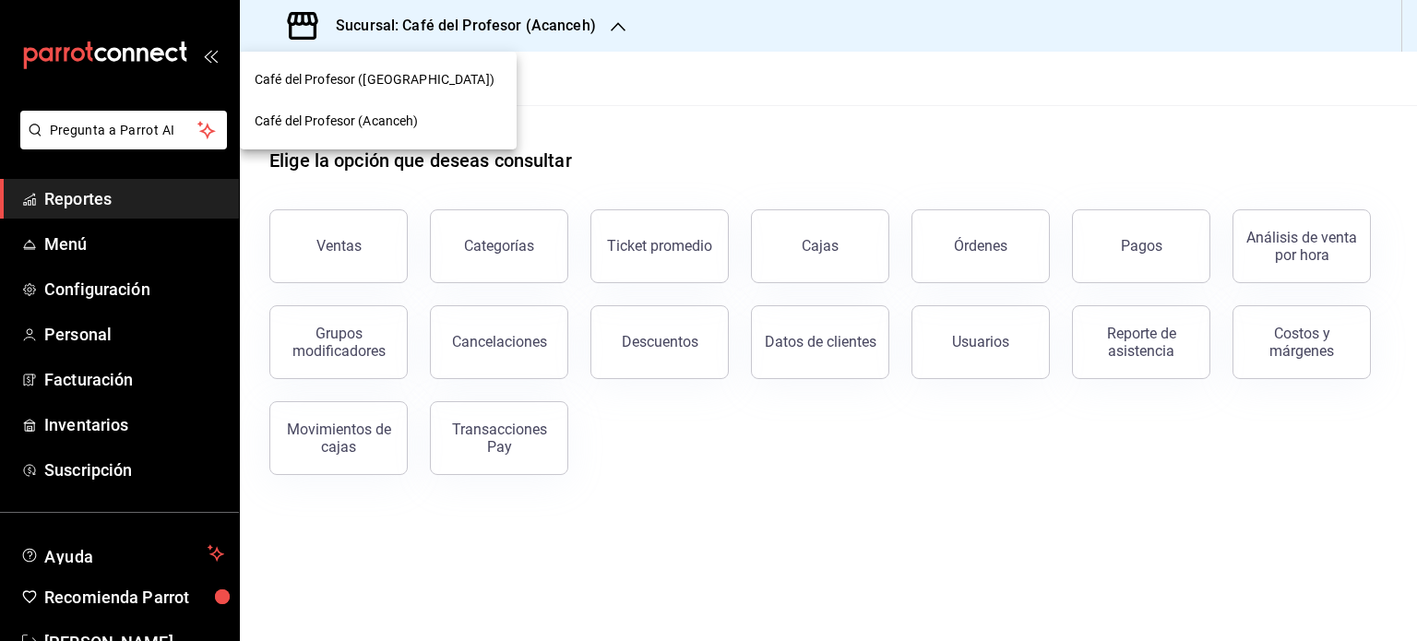
click at [451, 70] on div "Café del Profesor ([GEOGRAPHIC_DATA])" at bounding box center [378, 79] width 247 height 19
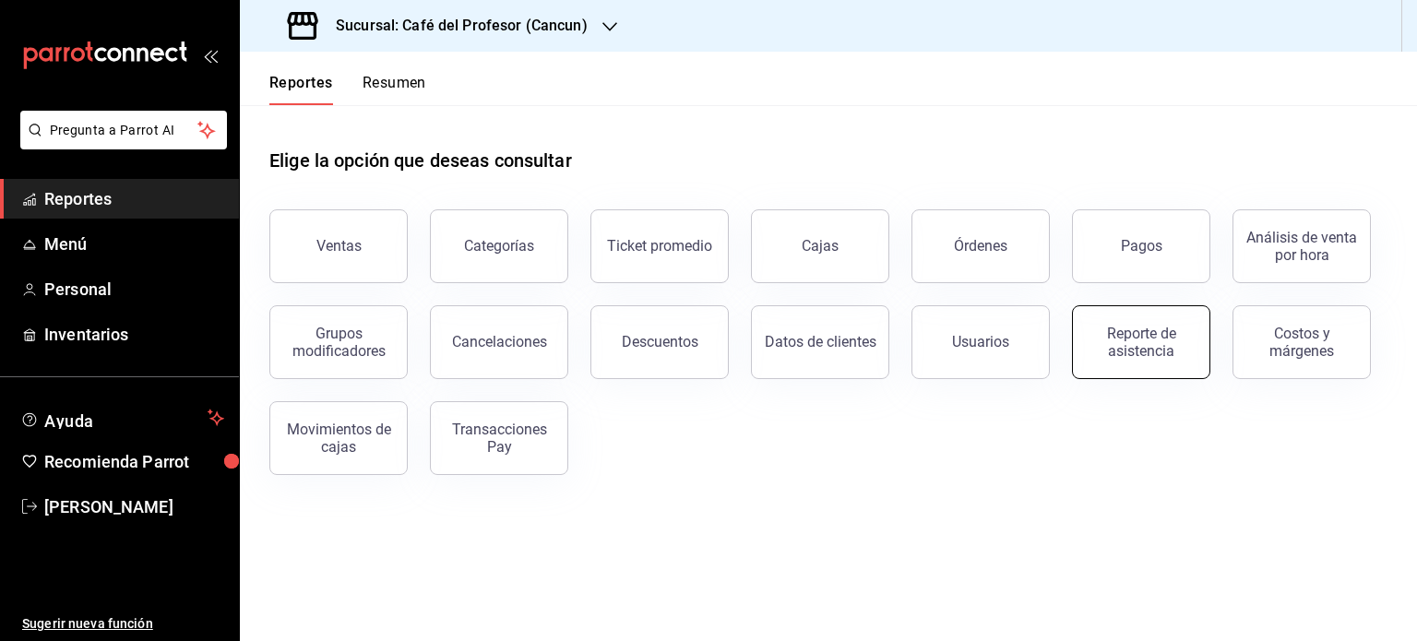
click at [1122, 358] on button "Reporte de asistencia" at bounding box center [1141, 342] width 138 height 74
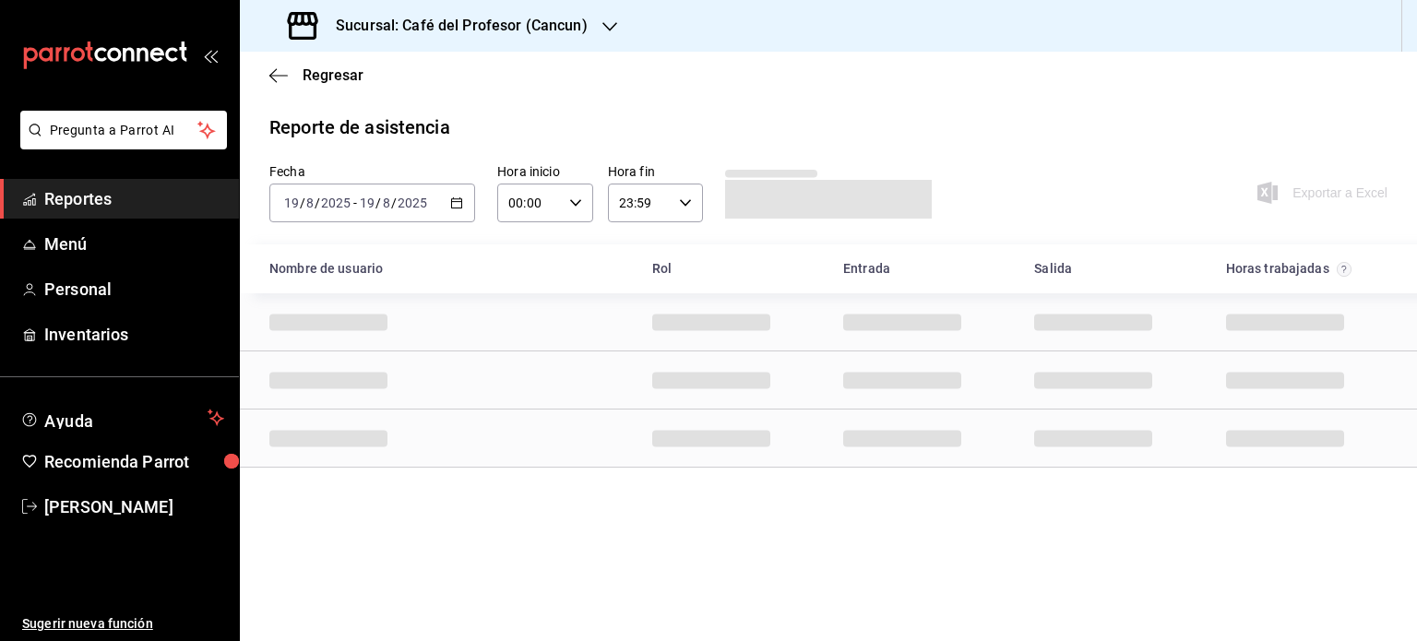
click at [457, 206] on icon "button" at bounding box center [456, 202] width 13 height 13
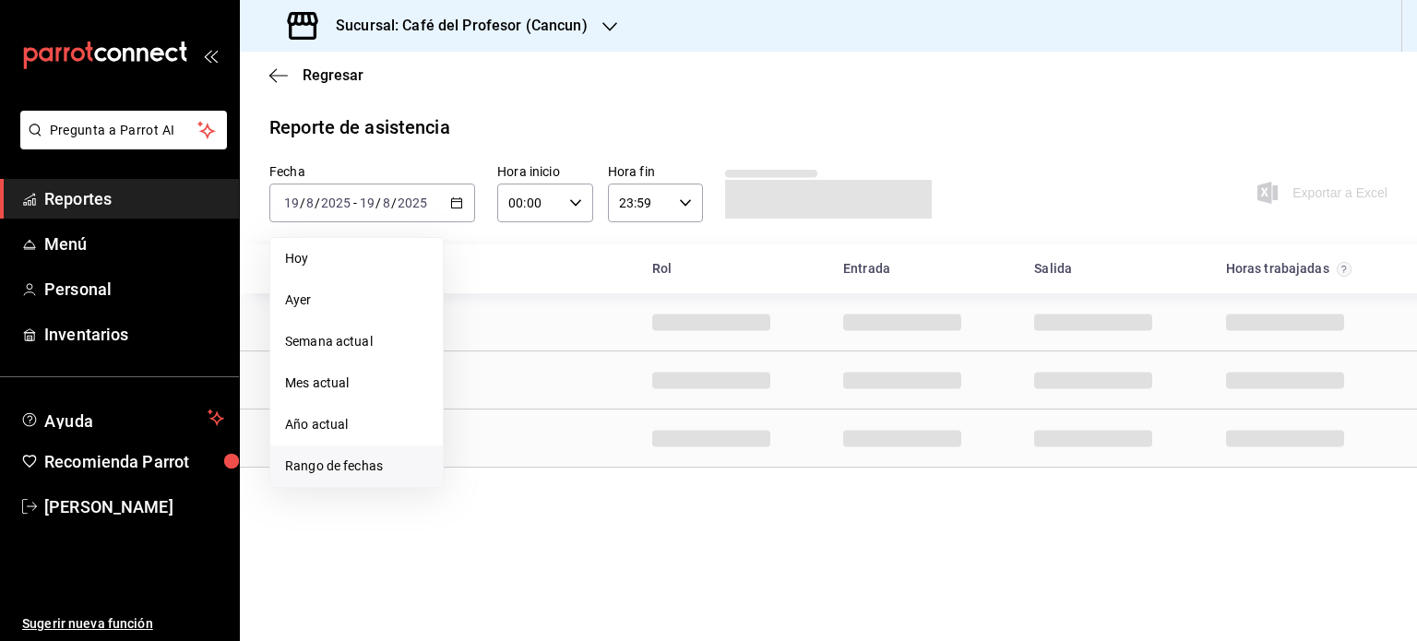
click at [376, 470] on span "Rango de fechas" at bounding box center [356, 466] width 143 height 19
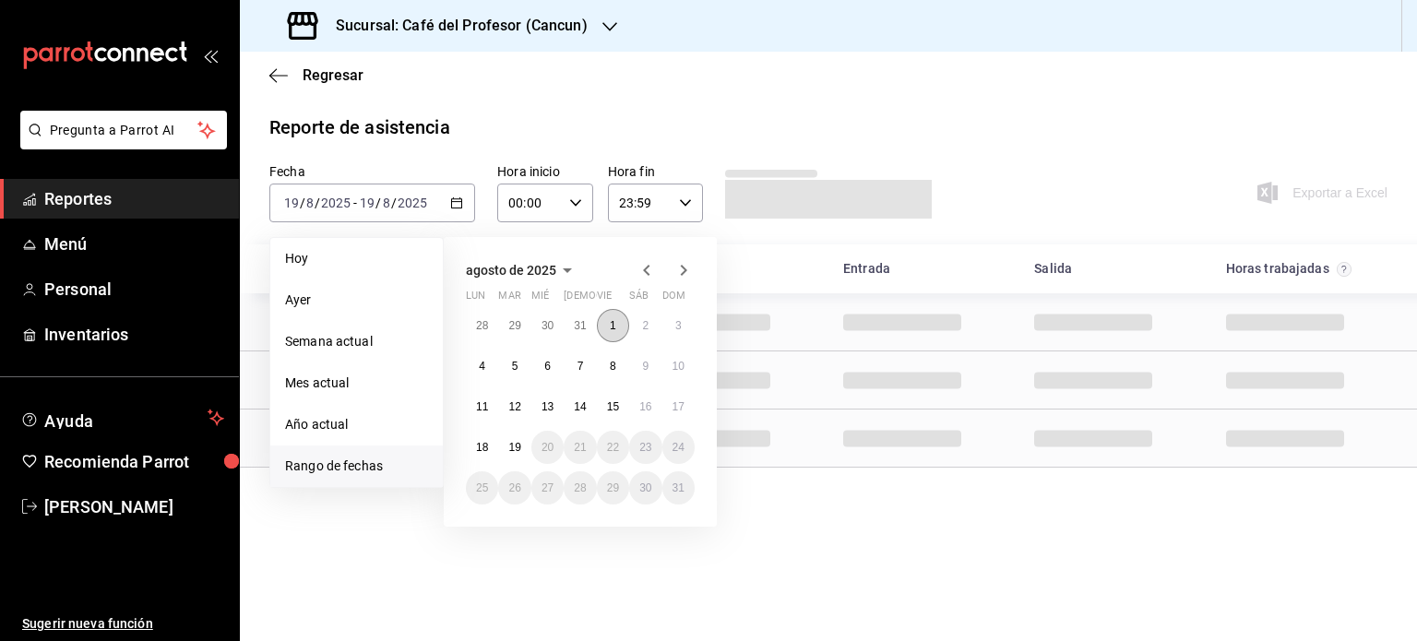
click at [609, 330] on button "1" at bounding box center [613, 325] width 32 height 33
click at [646, 417] on button "16" at bounding box center [645, 406] width 32 height 33
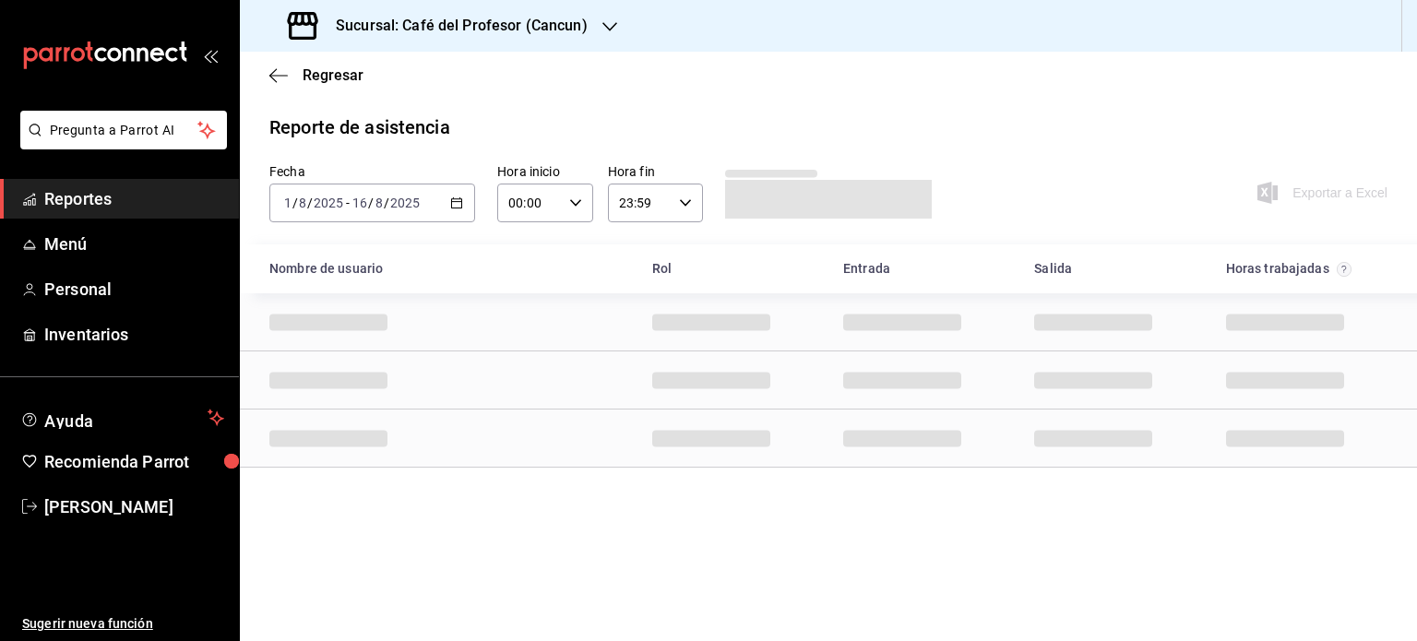
click at [453, 209] on div "2025-08-01 1 / 8 / 2025 - 2025-08-16 16 / 8 / 2025" at bounding box center [372, 203] width 206 height 39
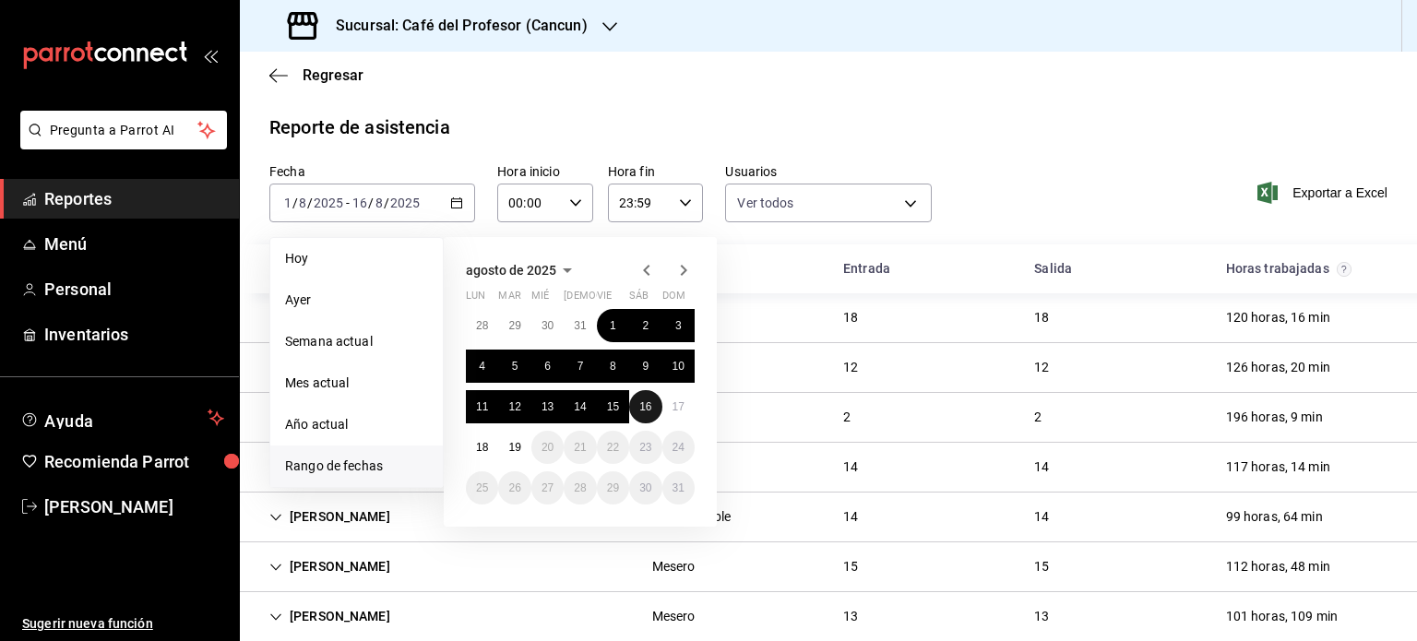
click at [640, 405] on abbr "16" at bounding box center [645, 406] width 12 height 13
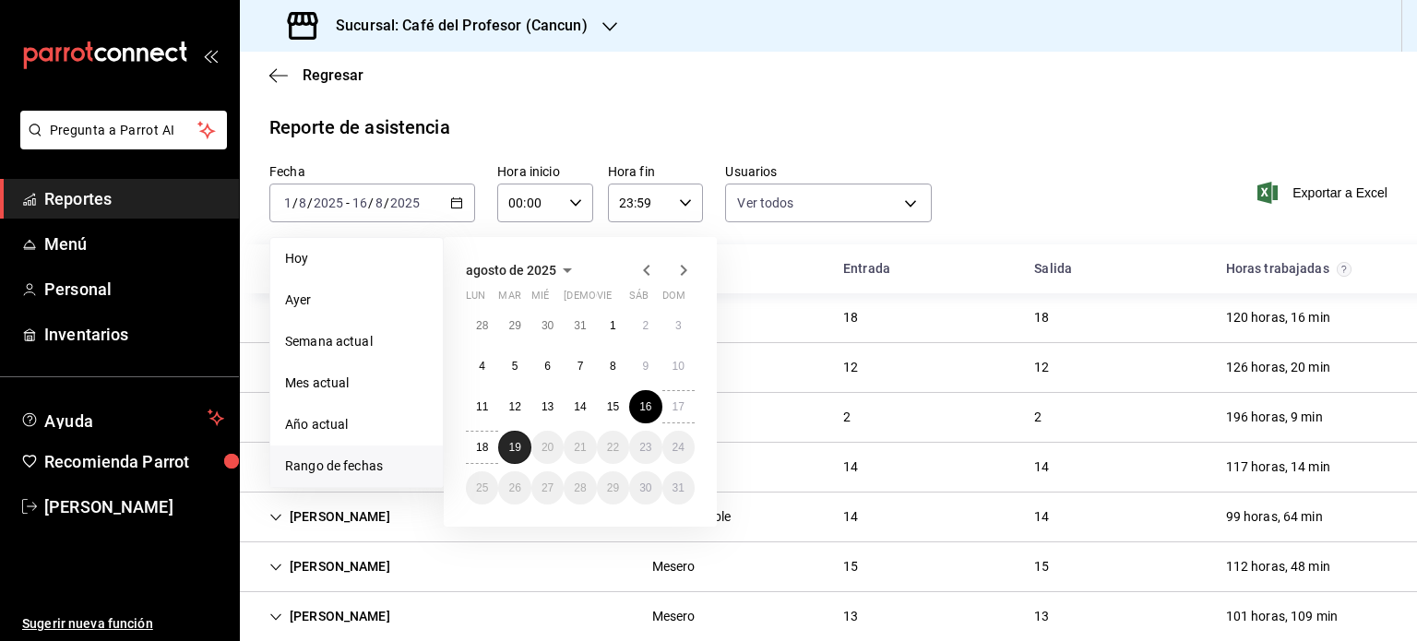
click at [513, 442] on abbr "19" at bounding box center [514, 447] width 12 height 13
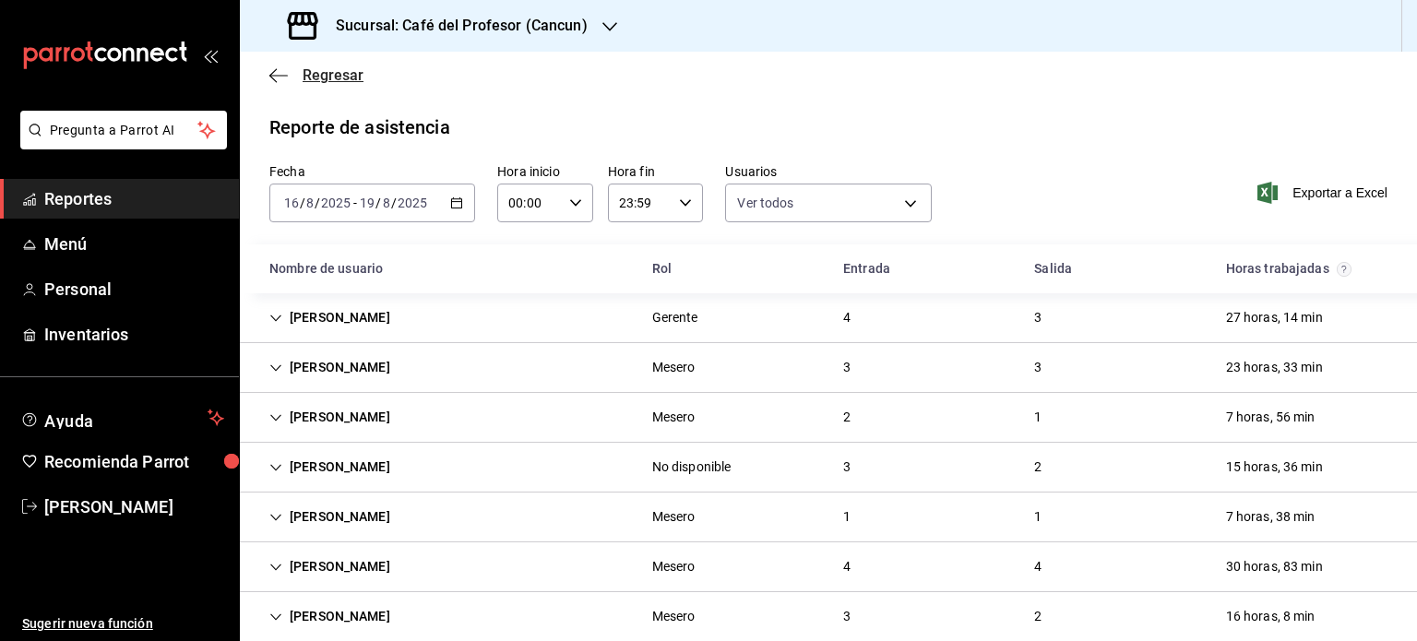
click at [277, 70] on icon "button" at bounding box center [278, 75] width 18 height 17
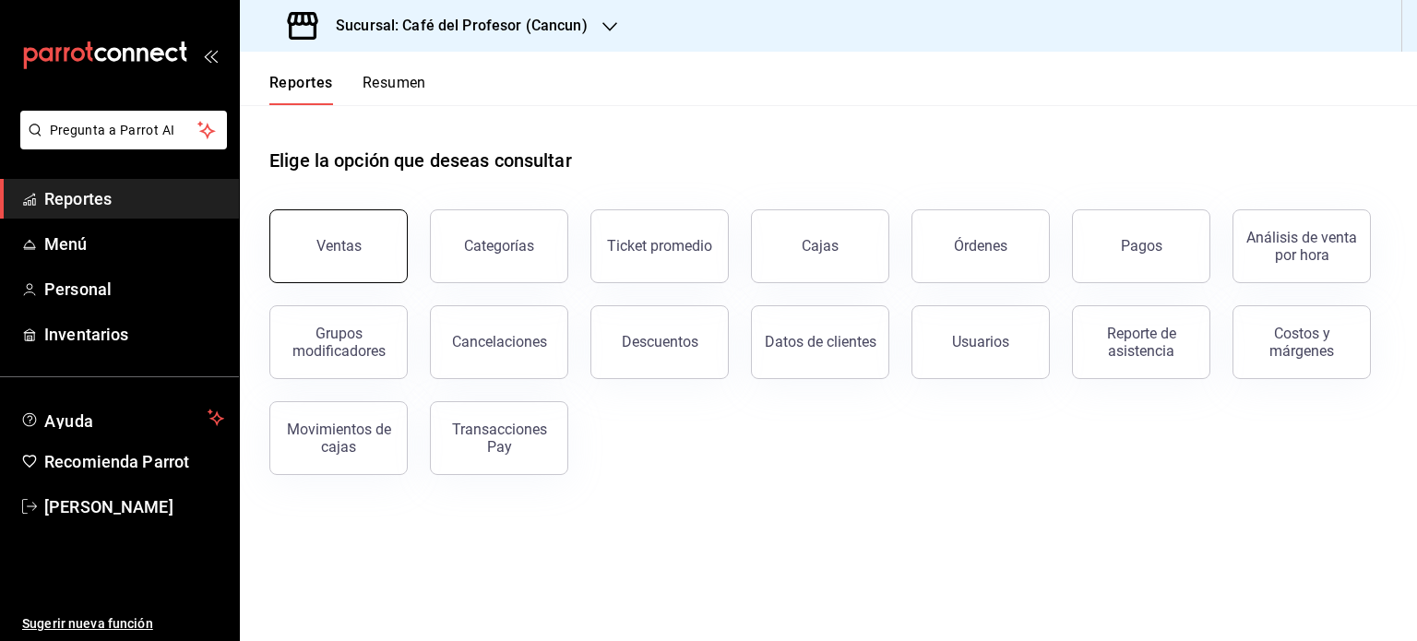
click at [351, 226] on button "Ventas" at bounding box center [338, 246] width 138 height 74
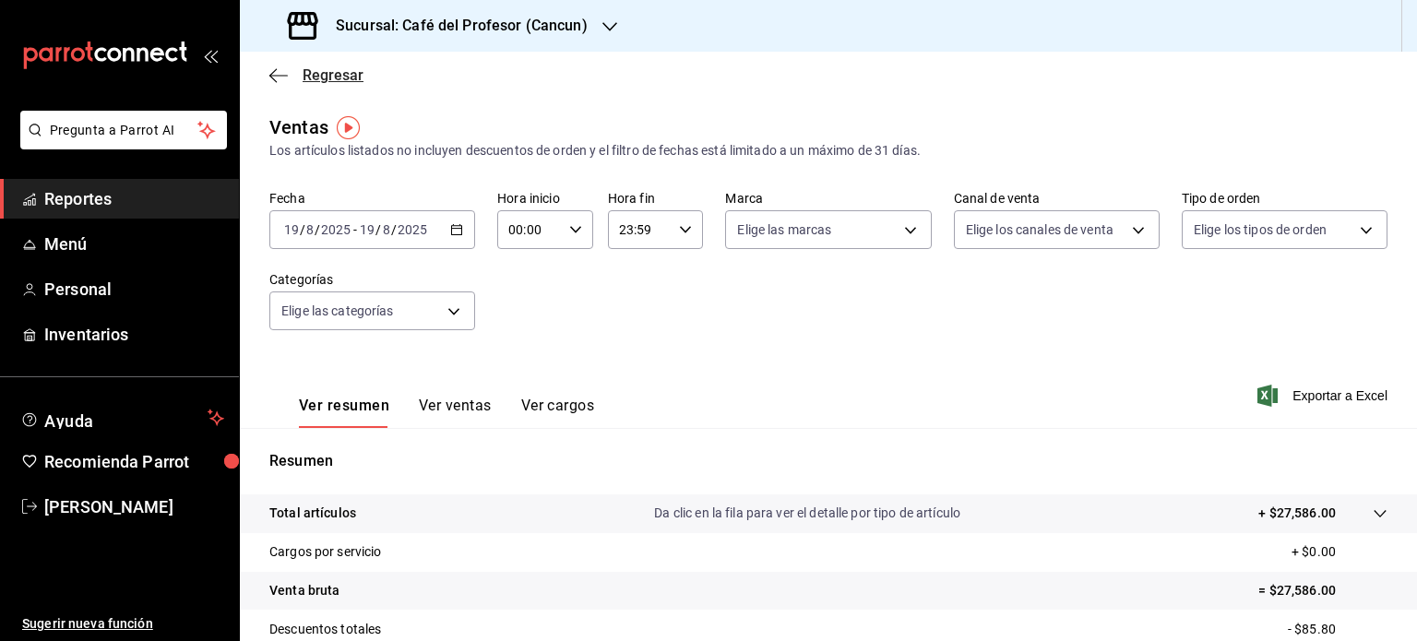
click at [276, 73] on icon "button" at bounding box center [278, 75] width 18 height 17
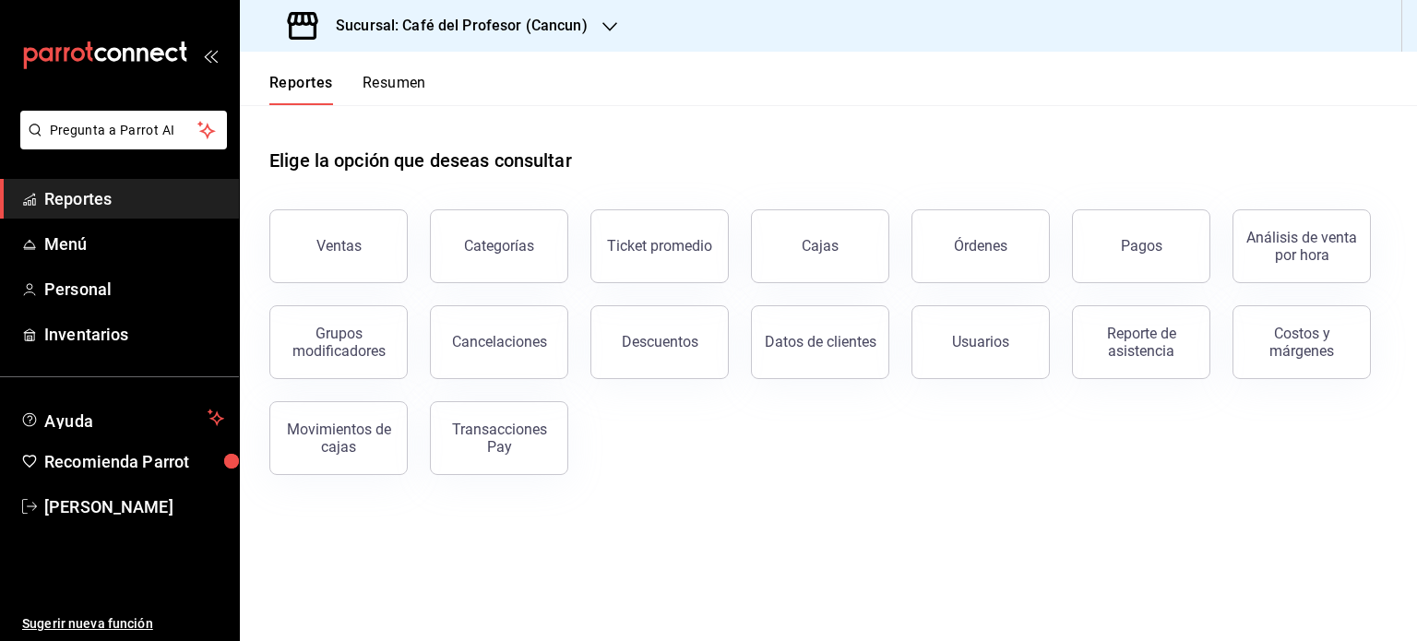
click at [397, 89] on button "Resumen" at bounding box center [394, 89] width 64 height 31
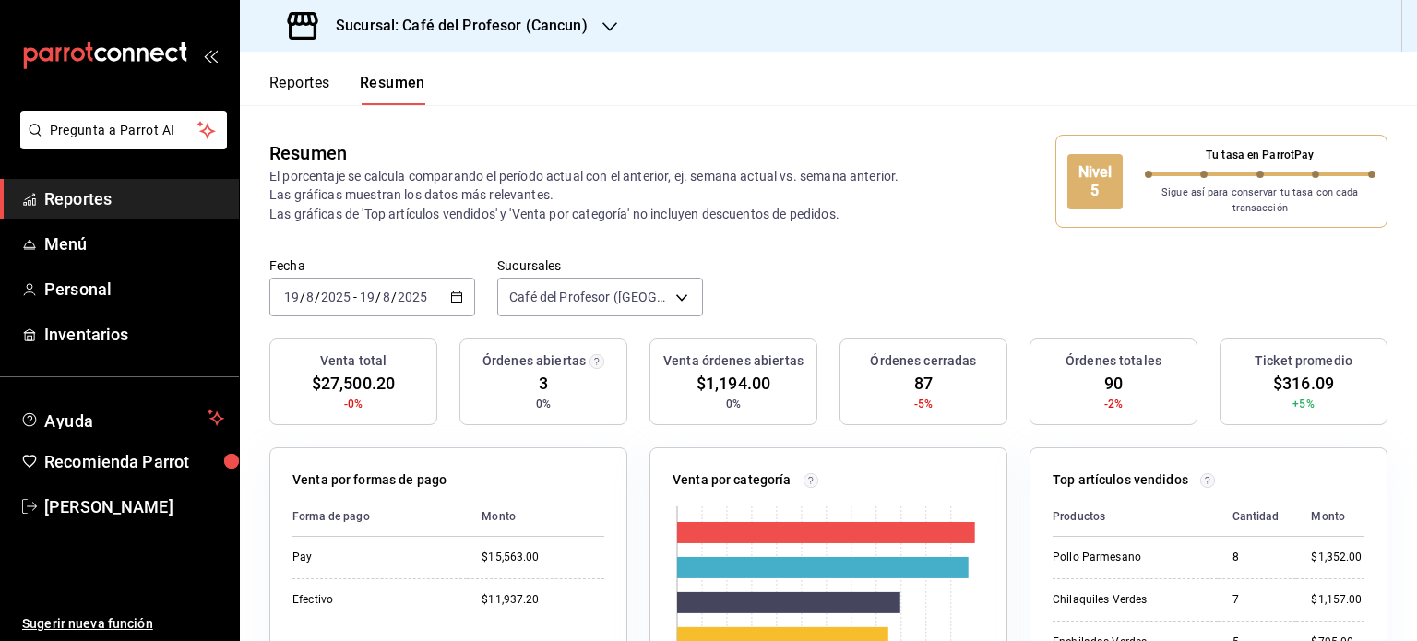
click at [612, 20] on icon "button" at bounding box center [609, 26] width 15 height 15
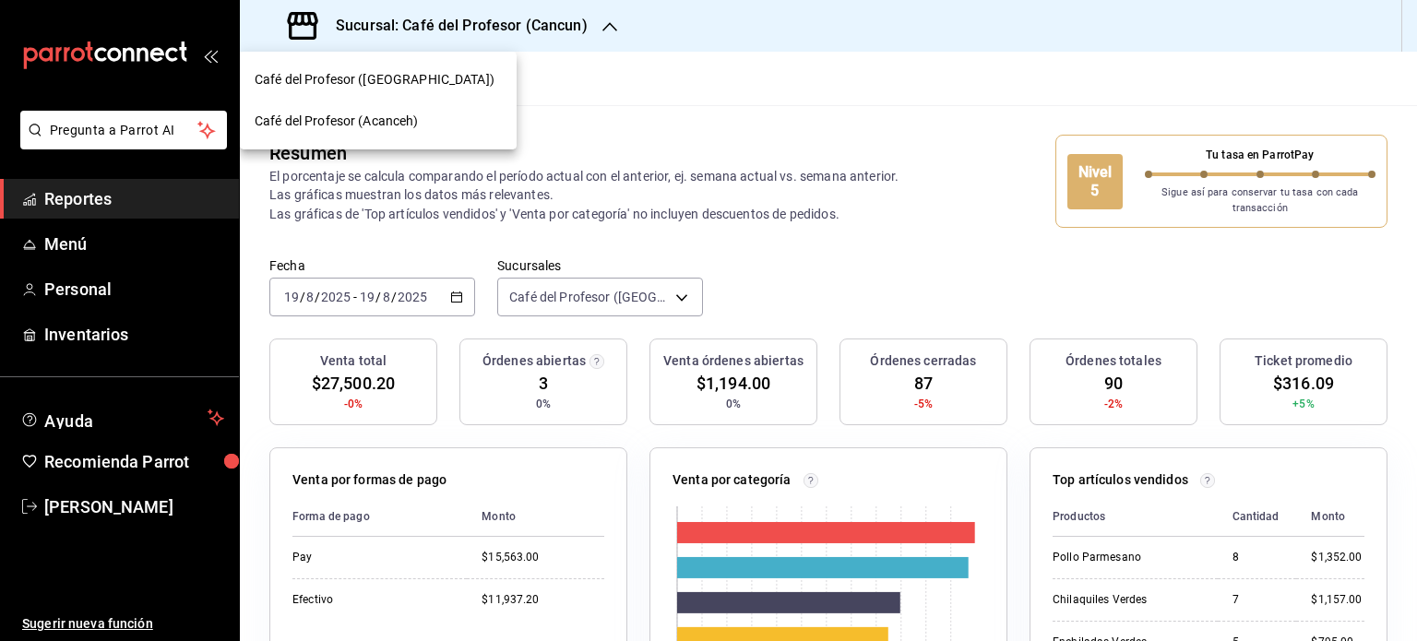
click at [422, 123] on div "Café del Profesor (Acanceh)" at bounding box center [378, 121] width 247 height 19
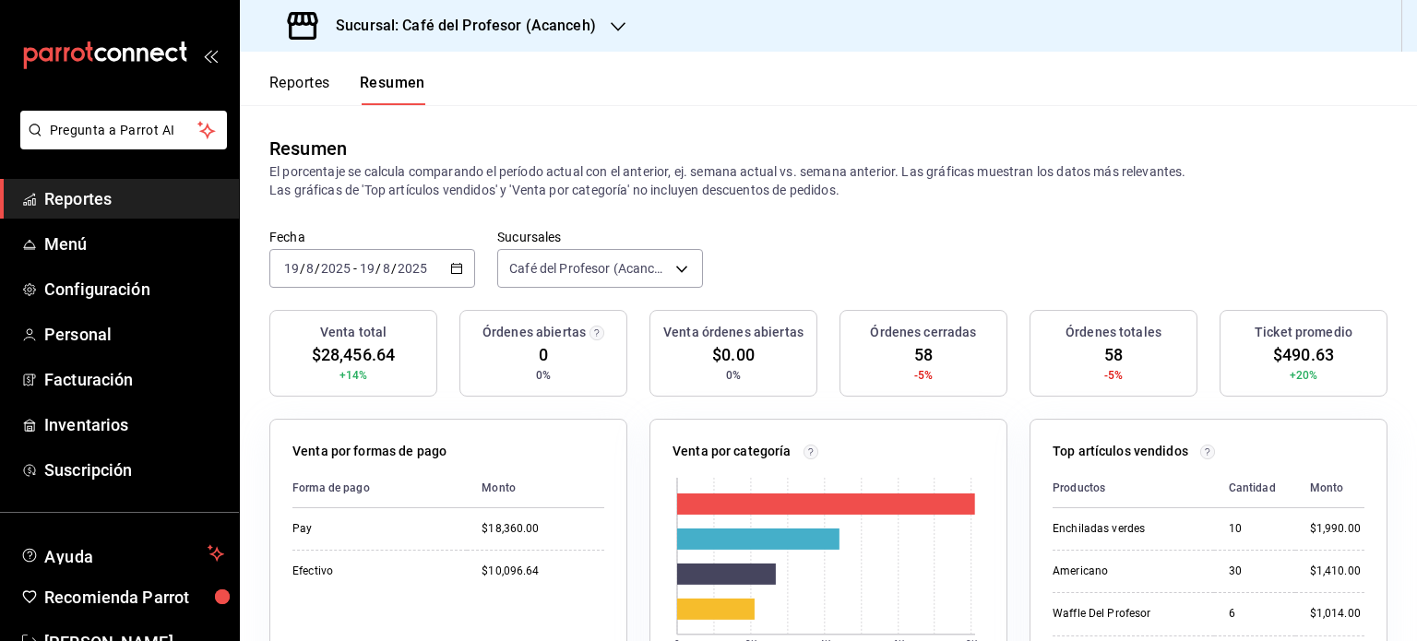
click at [612, 25] on icon "button" at bounding box center [618, 26] width 15 height 15
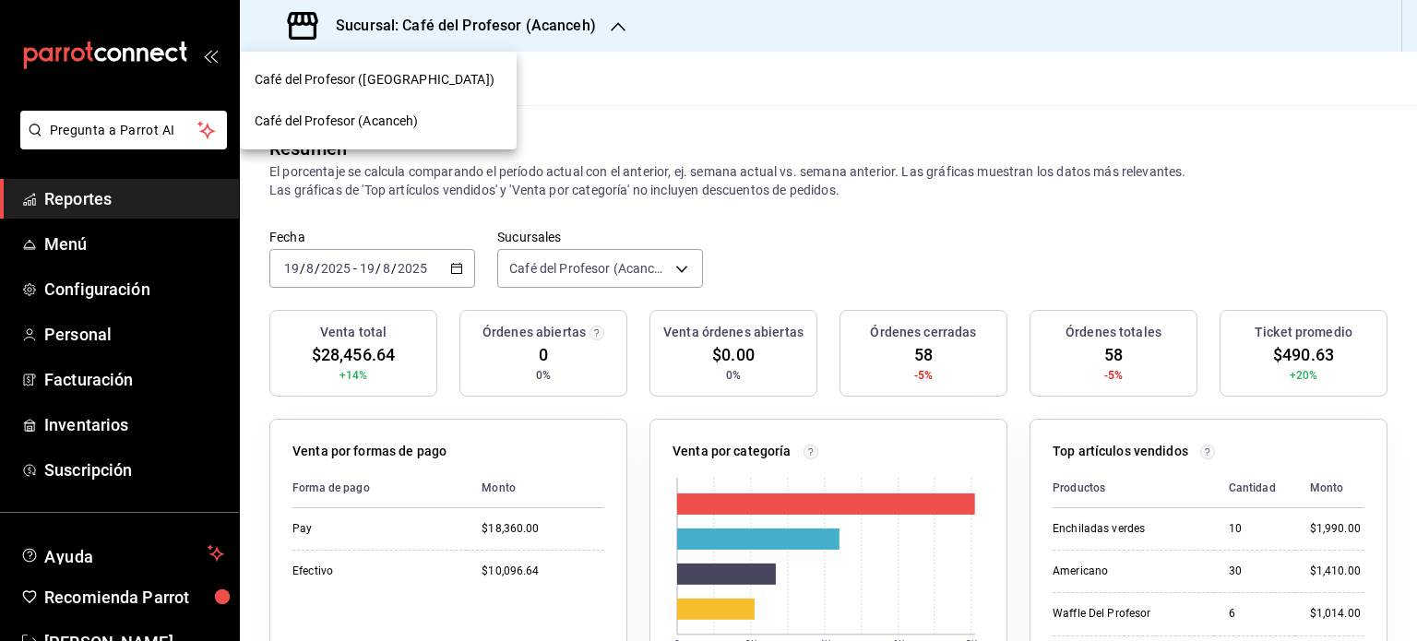
click at [416, 82] on div "Café del Profesor (Cancun)" at bounding box center [378, 79] width 247 height 19
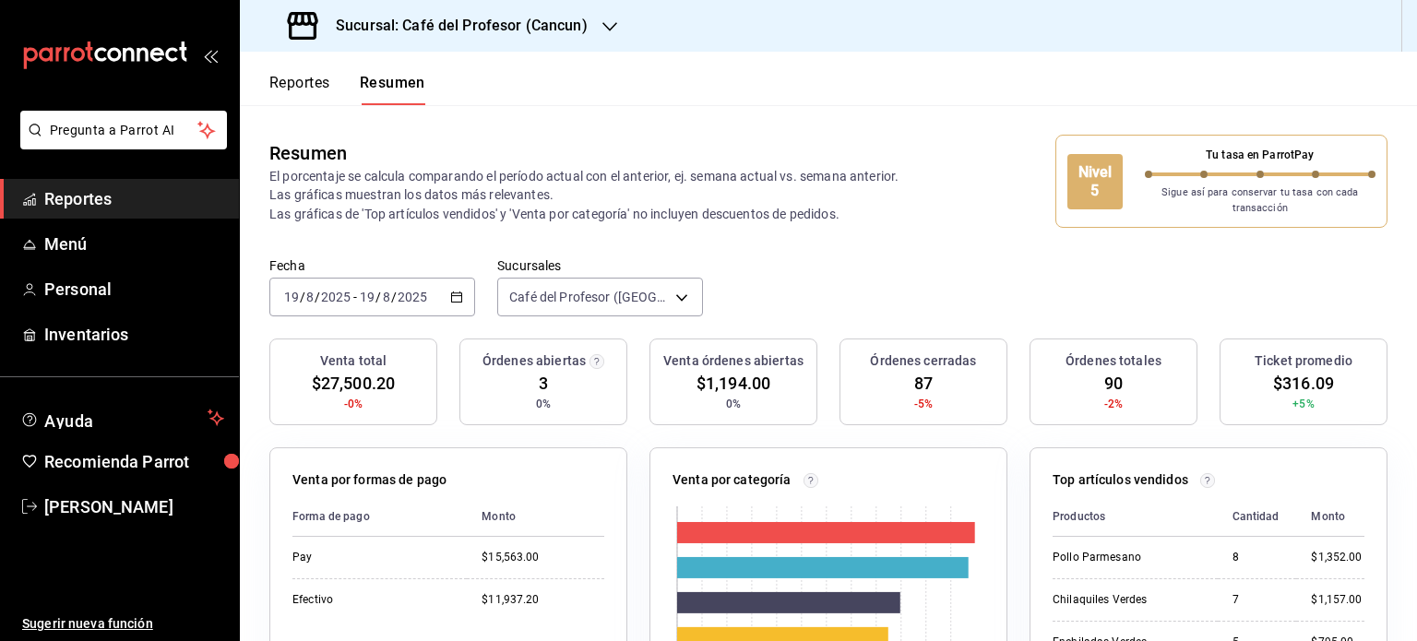
click at [295, 80] on button "Reportes" at bounding box center [299, 89] width 61 height 31
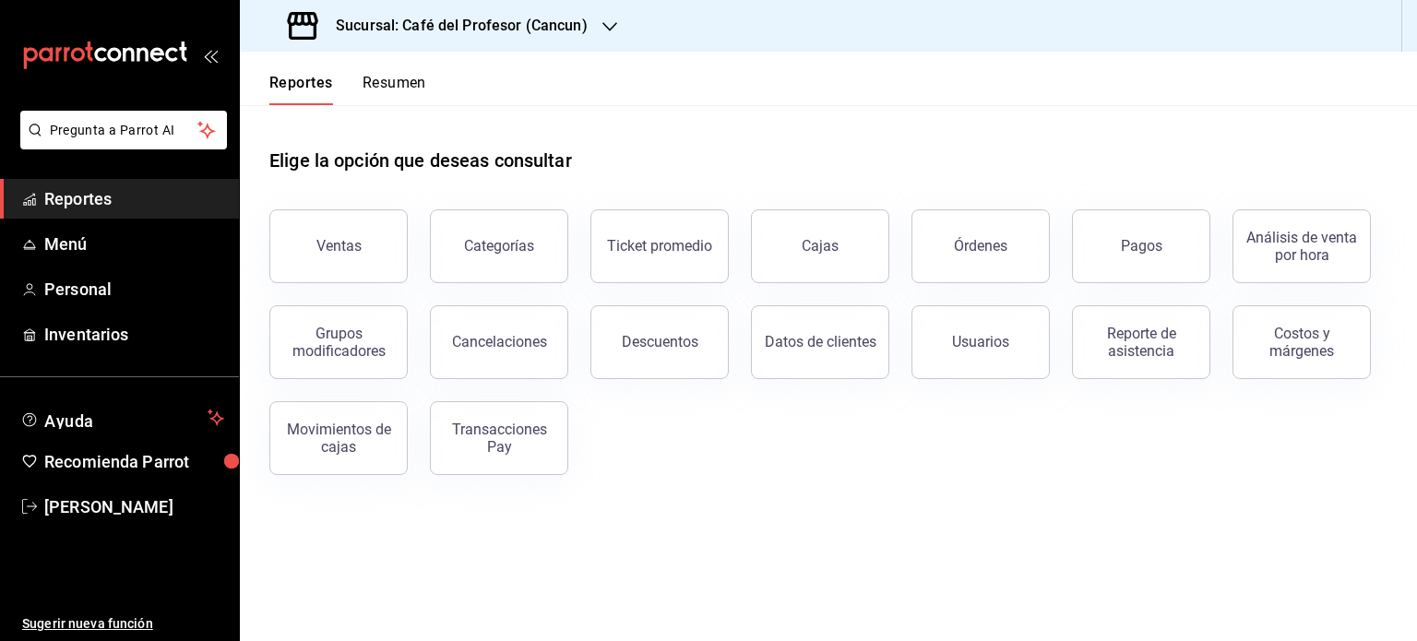
click at [406, 77] on button "Resumen" at bounding box center [394, 89] width 64 height 31
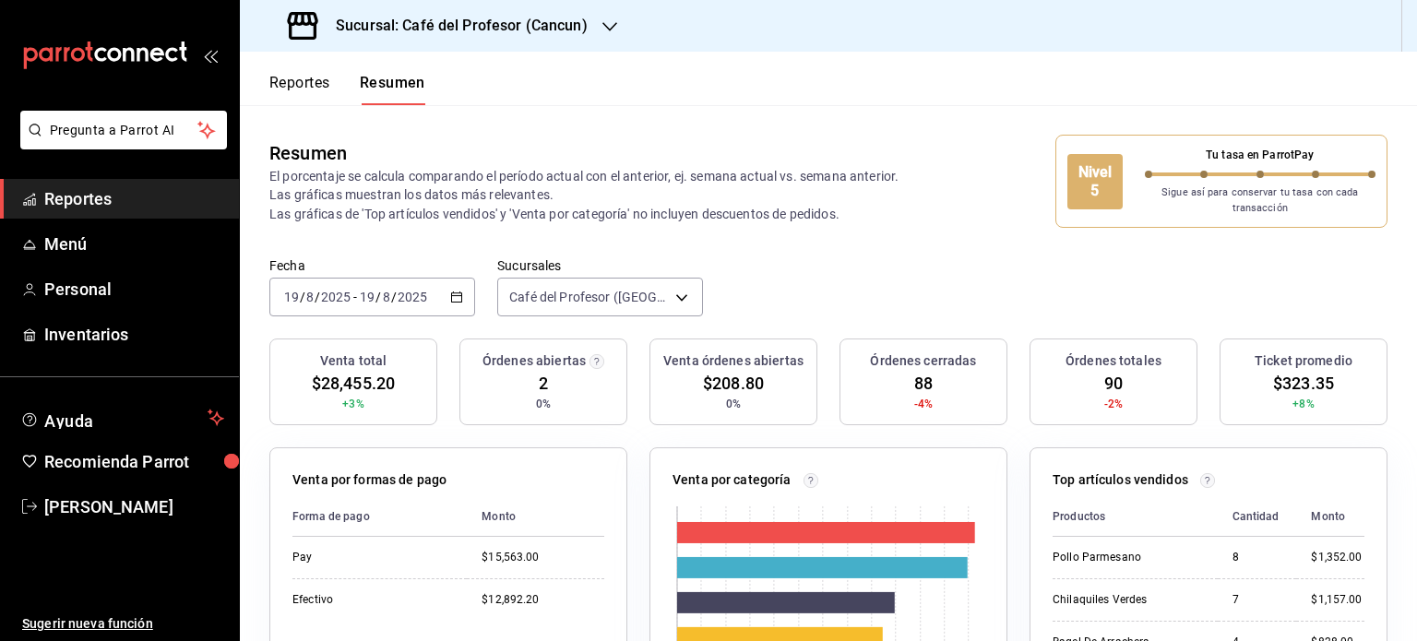
click at [602, 23] on icon "button" at bounding box center [609, 26] width 15 height 15
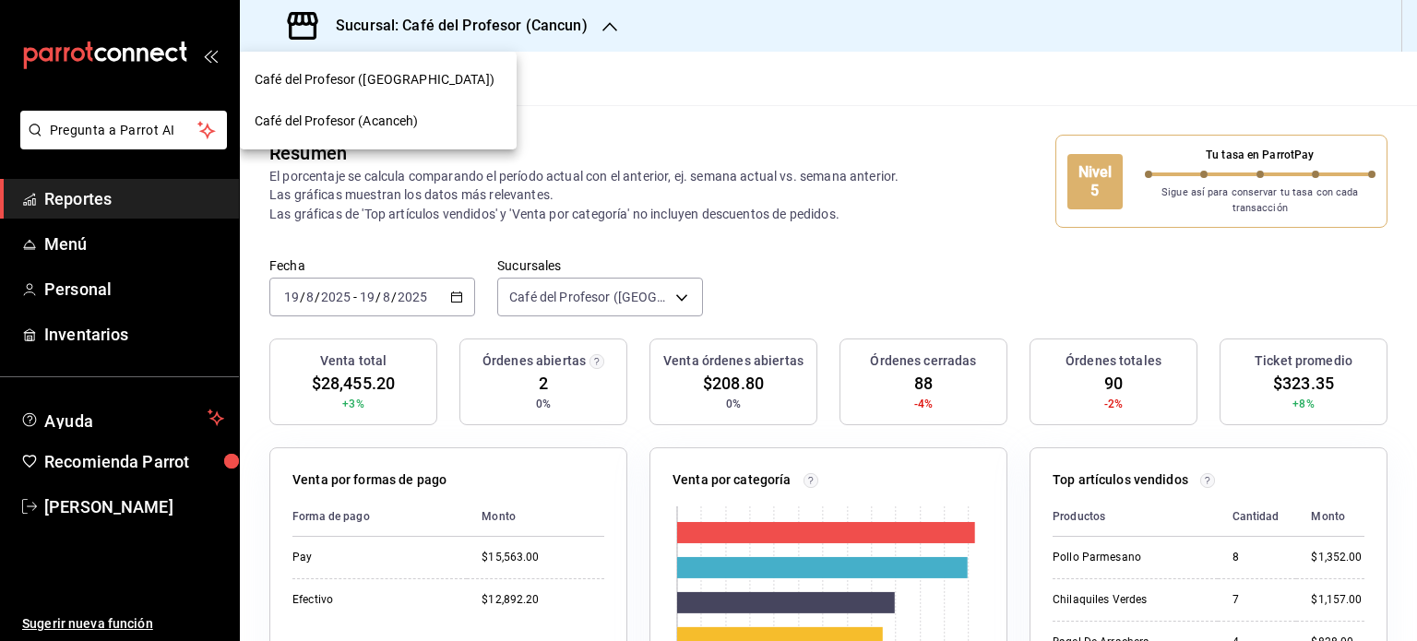
click at [431, 119] on div "Café del Profesor (Acanceh)" at bounding box center [378, 121] width 247 height 19
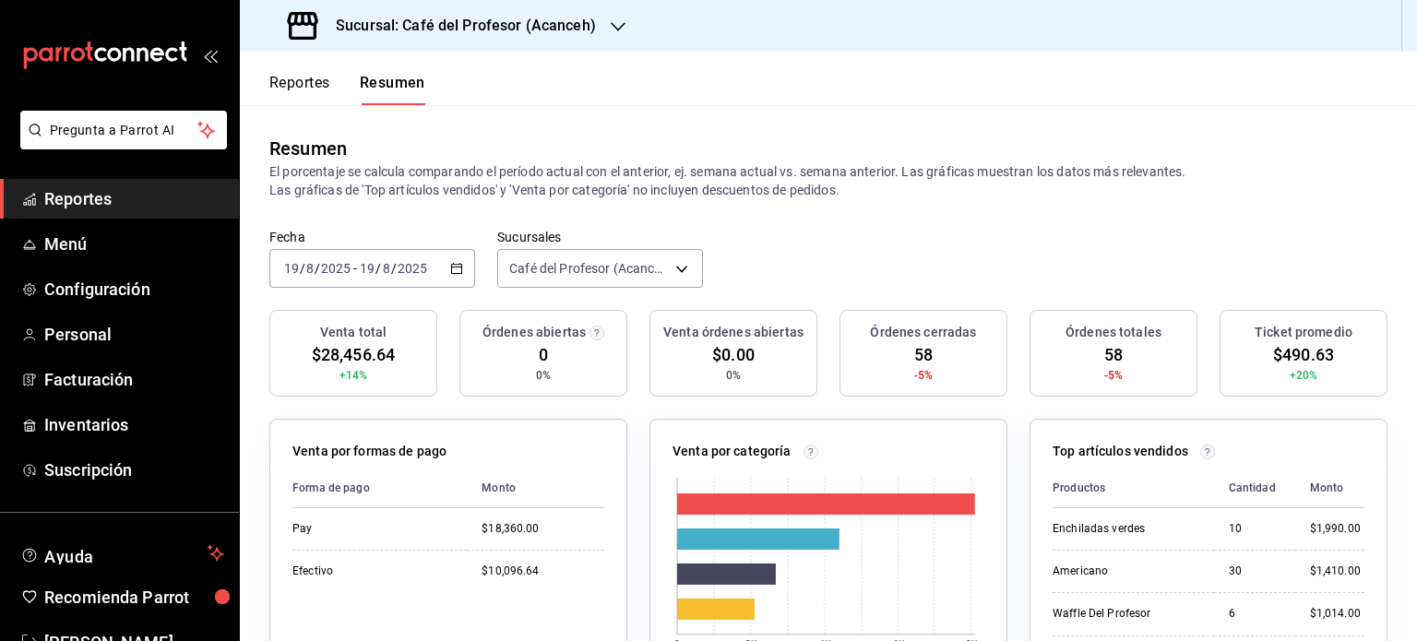
click at [612, 21] on icon "button" at bounding box center [618, 26] width 15 height 15
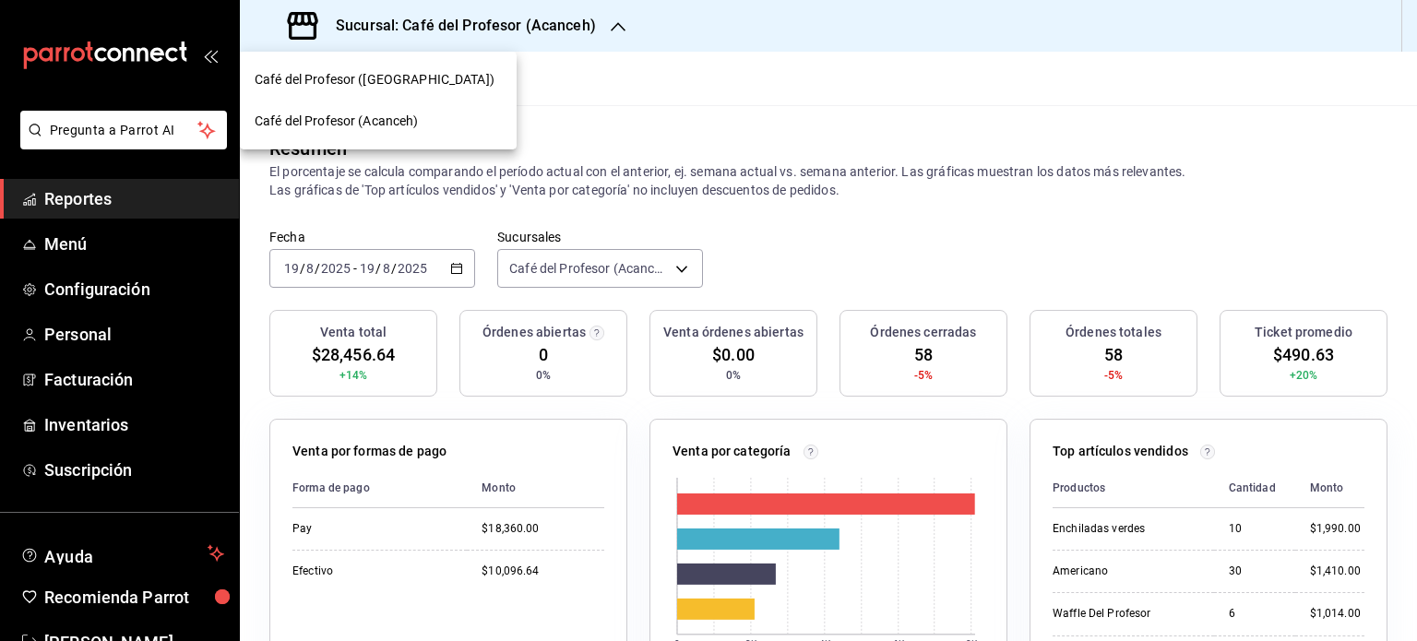
click at [461, 77] on div "Café del Profesor (Cancun)" at bounding box center [378, 79] width 247 height 19
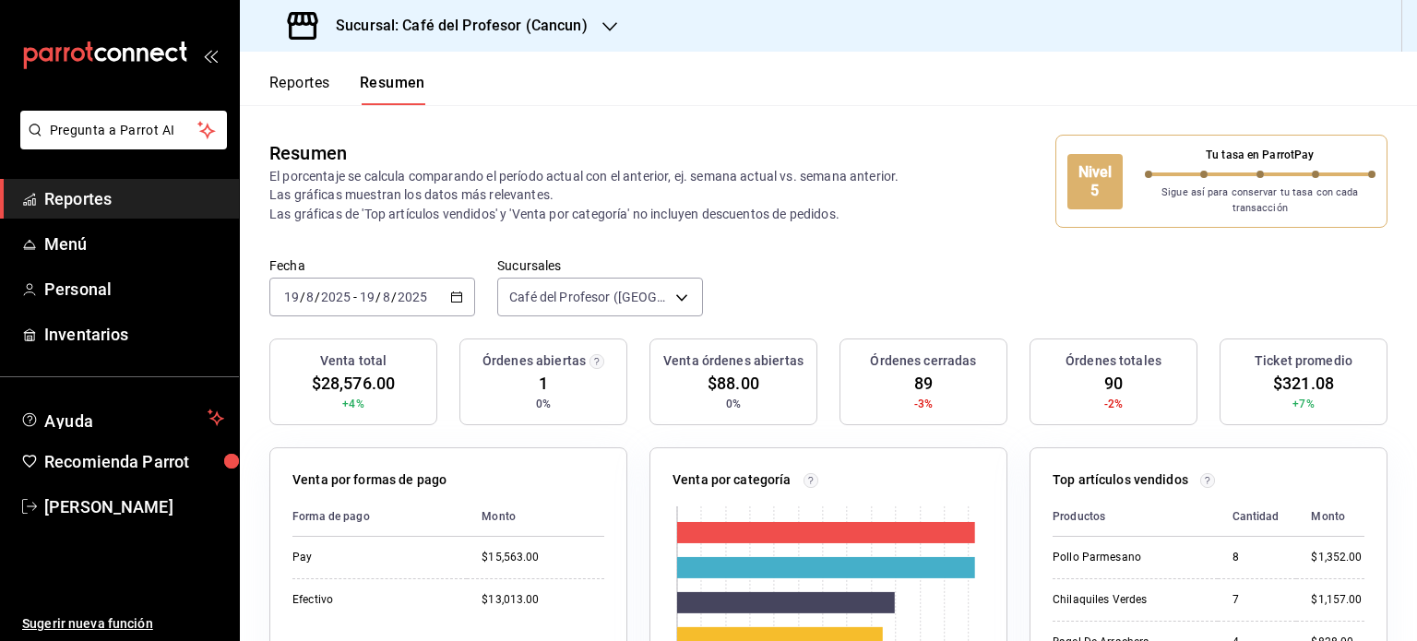
click at [598, 29] on div "Sucursal: Café del Profesor (Cancun)" at bounding box center [440, 26] width 370 height 52
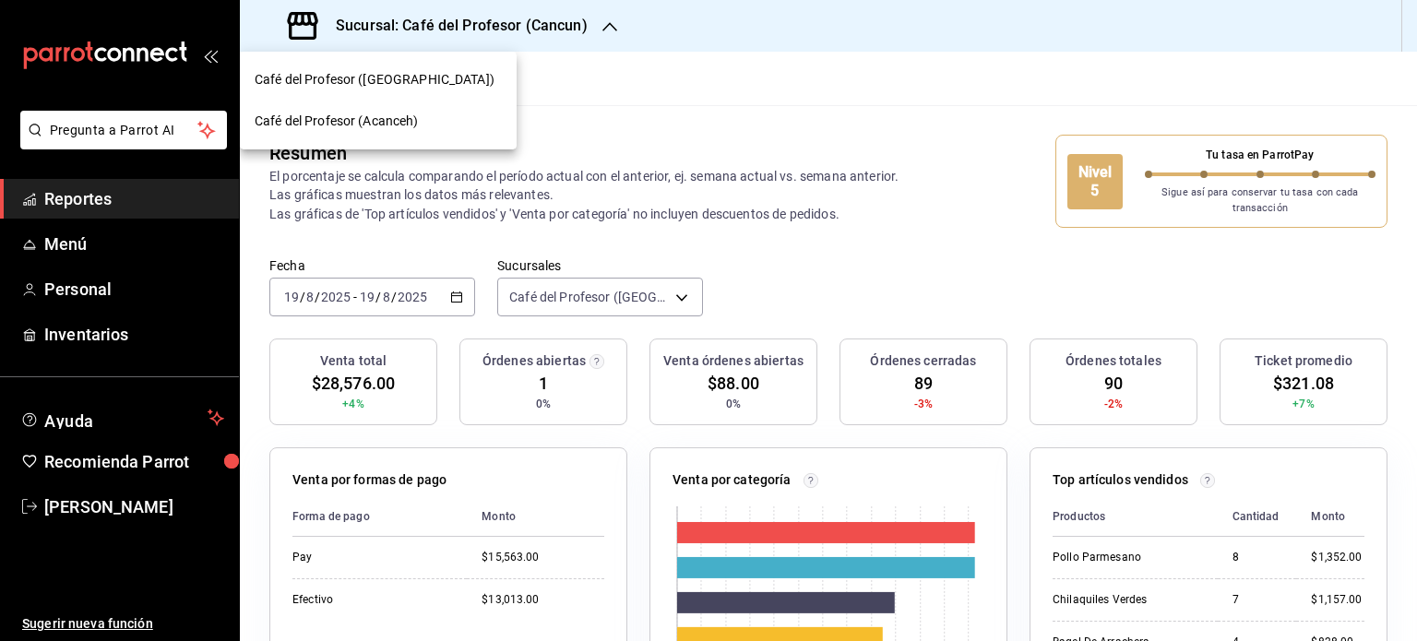
click at [402, 117] on span "Café del Profesor (Acanceh)" at bounding box center [337, 121] width 164 height 19
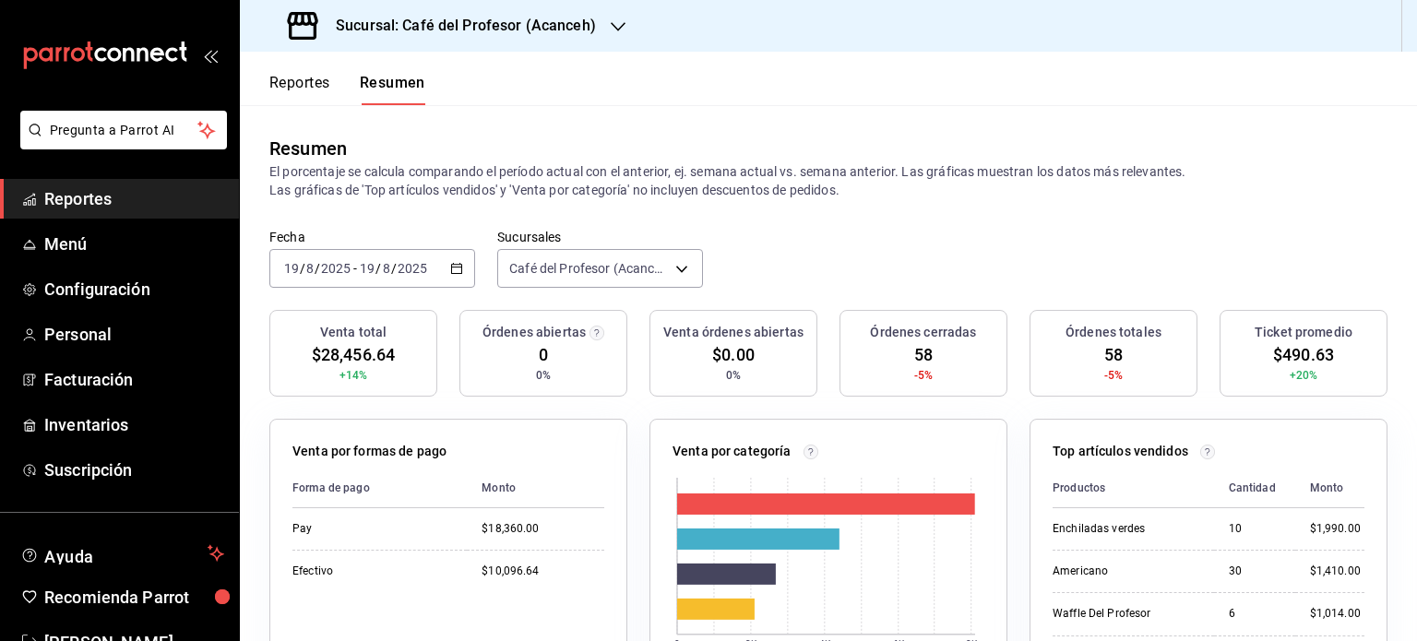
click at [611, 22] on icon "button" at bounding box center [618, 26] width 15 height 15
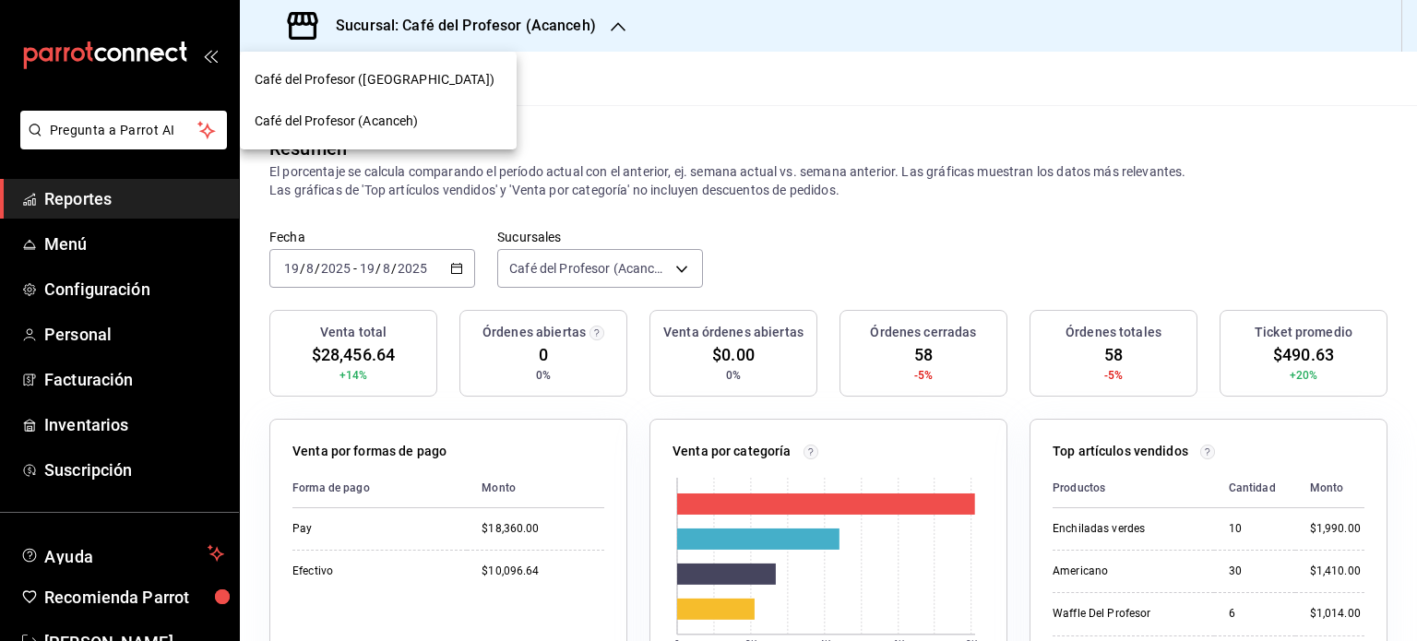
click at [406, 81] on span "Café del Profesor ([GEOGRAPHIC_DATA])" at bounding box center [375, 79] width 240 height 19
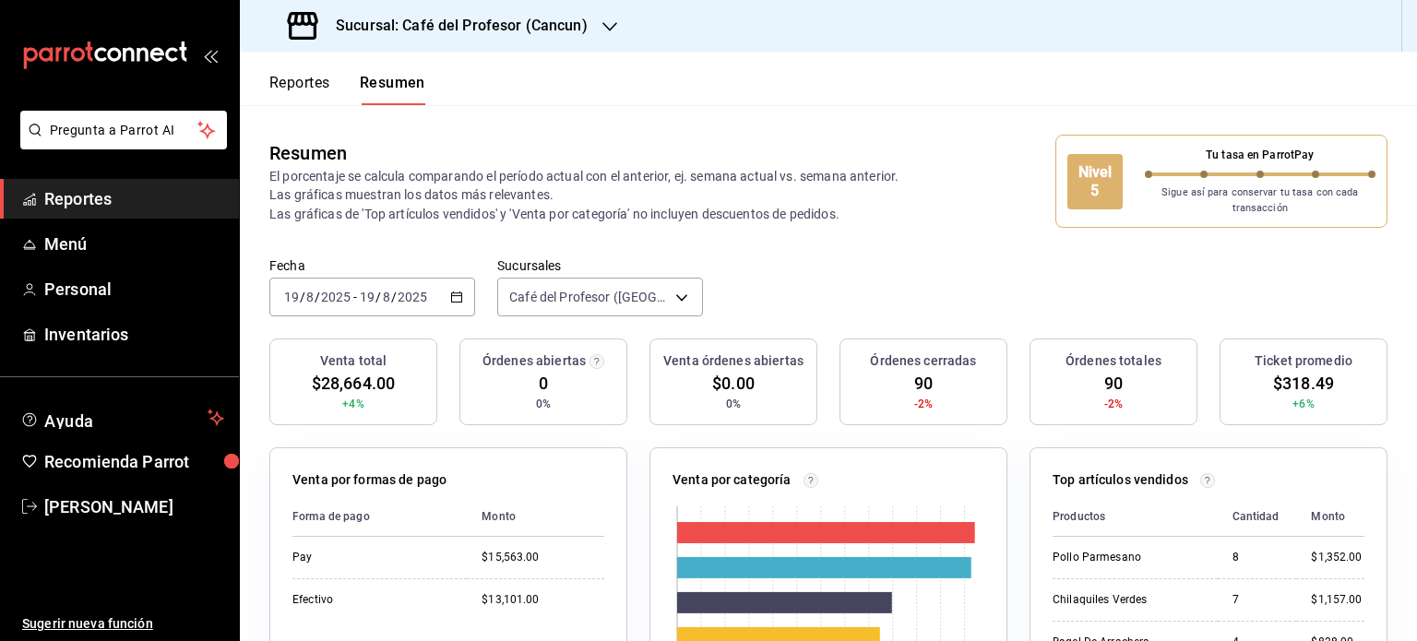
click at [605, 20] on icon "button" at bounding box center [609, 26] width 15 height 15
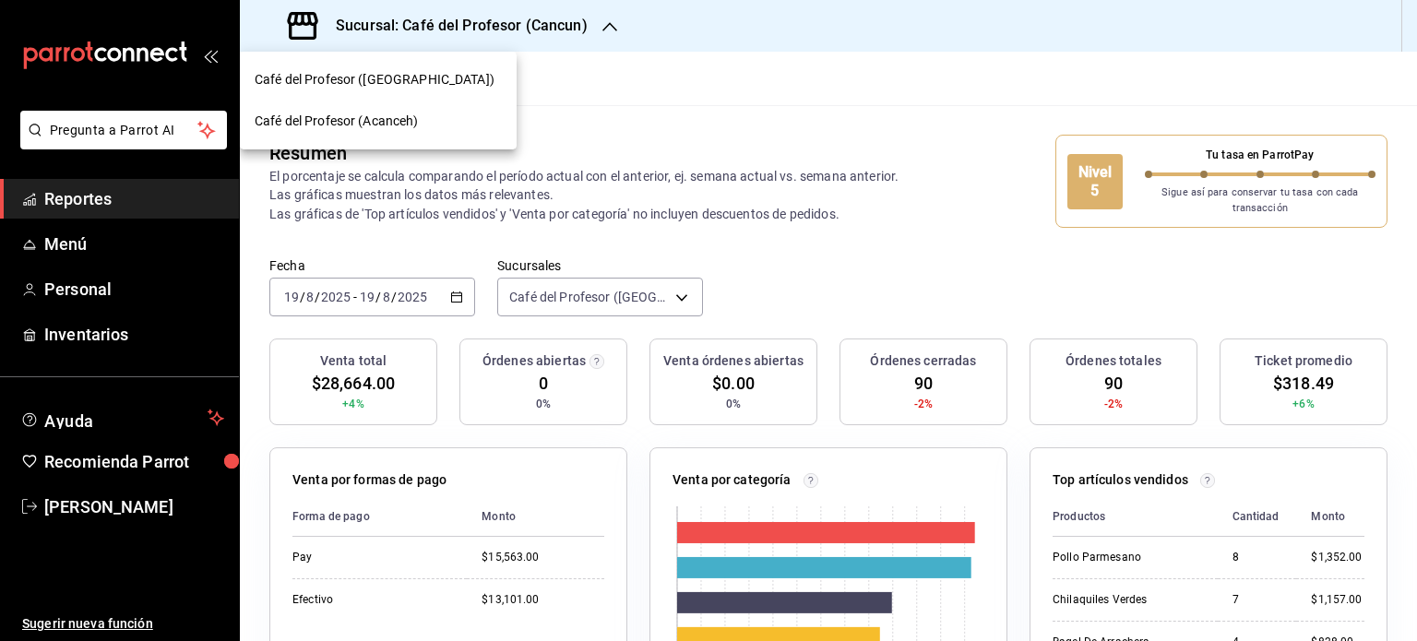
click at [398, 122] on span "Café del Profesor (Acanceh)" at bounding box center [337, 121] width 164 height 19
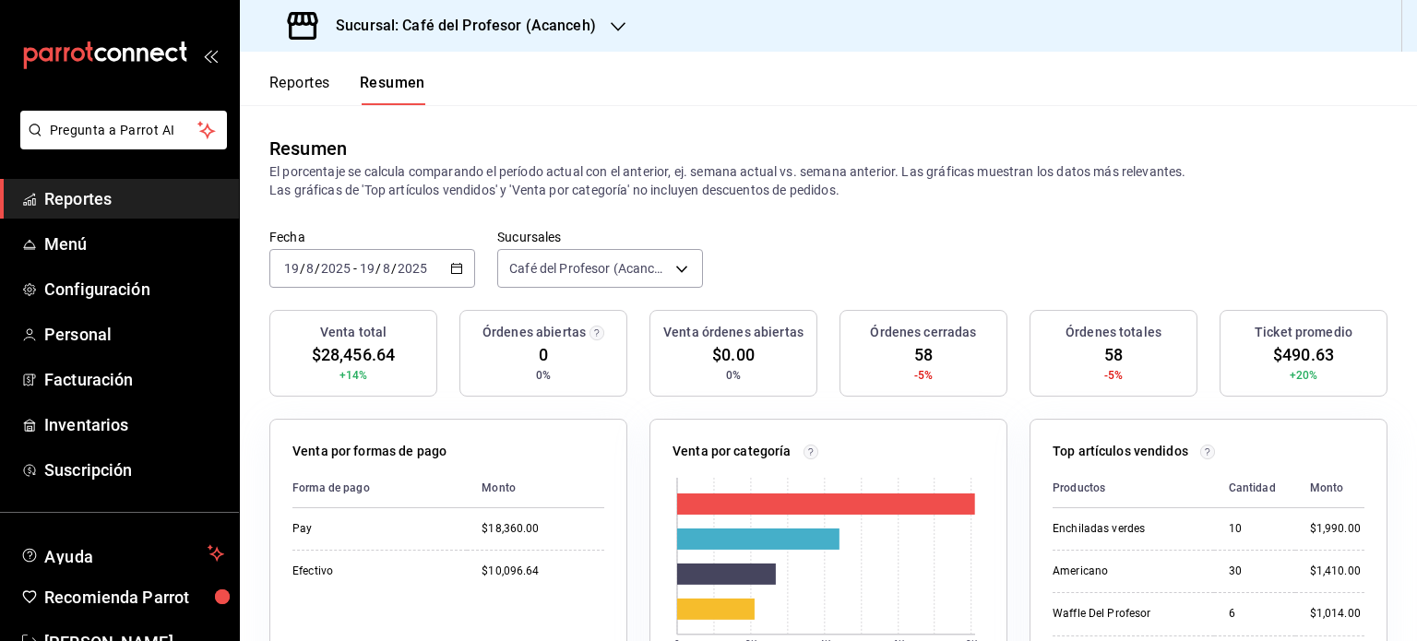
click at [611, 21] on icon "button" at bounding box center [618, 26] width 15 height 15
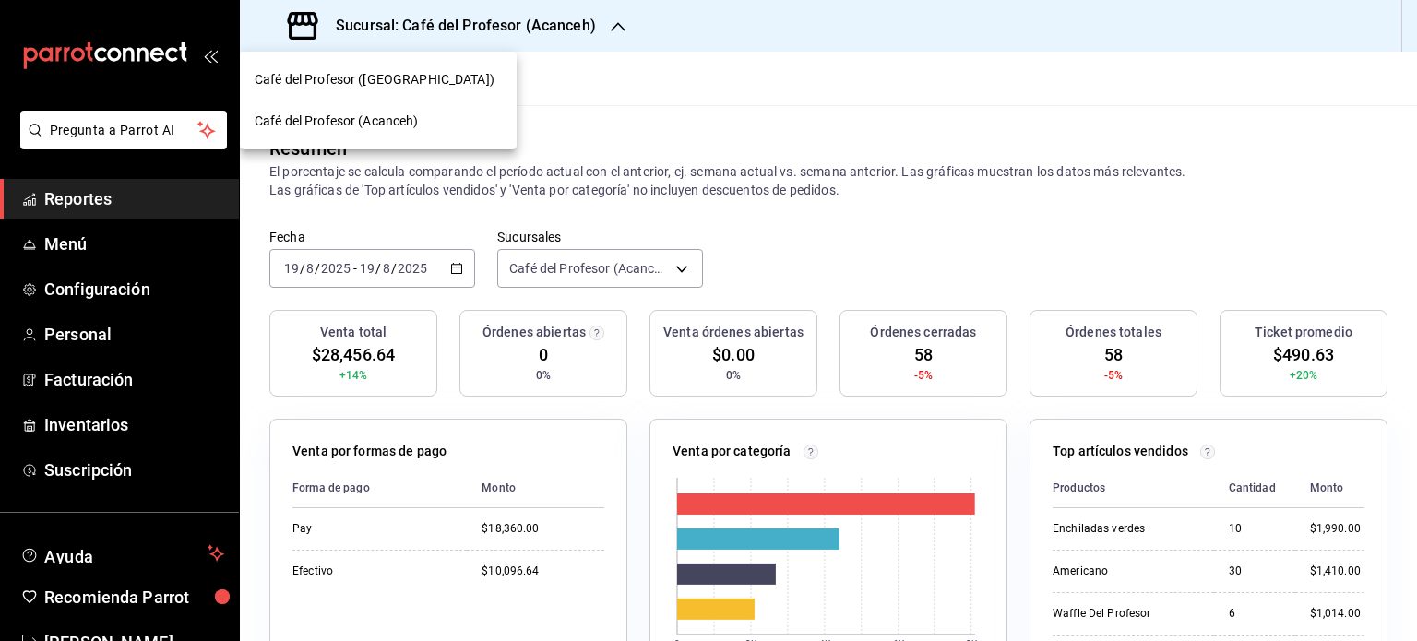
click at [463, 75] on div "Café del Profesor ([GEOGRAPHIC_DATA])" at bounding box center [378, 79] width 247 height 19
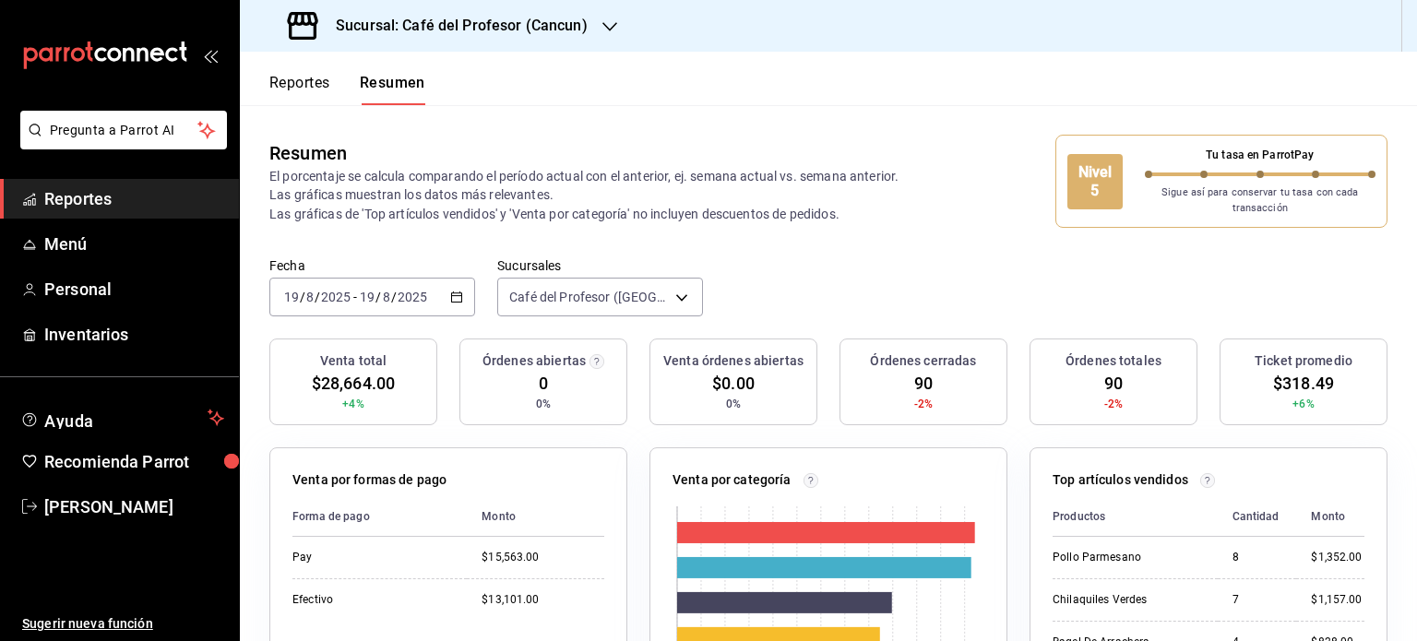
click at [603, 25] on icon "button" at bounding box center [609, 26] width 15 height 15
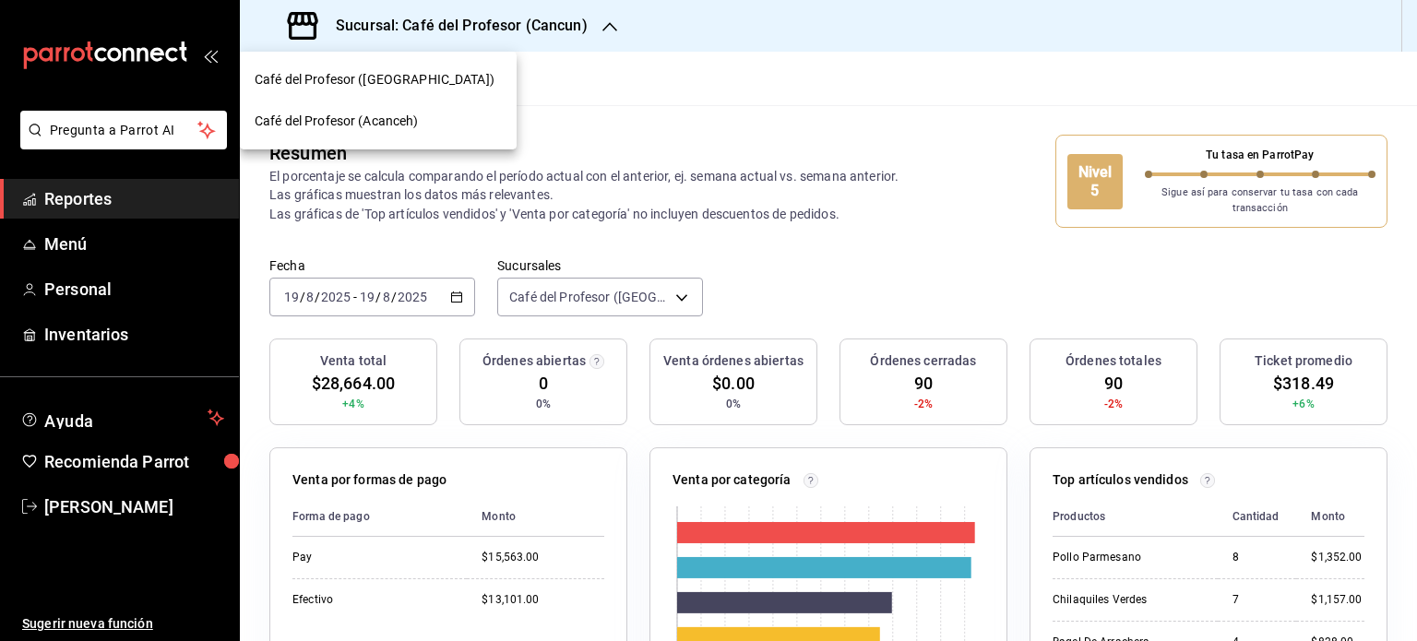
click at [424, 125] on div "Café del Profesor (Acanceh)" at bounding box center [378, 121] width 247 height 19
